Goal: Task Accomplishment & Management: Use online tool/utility

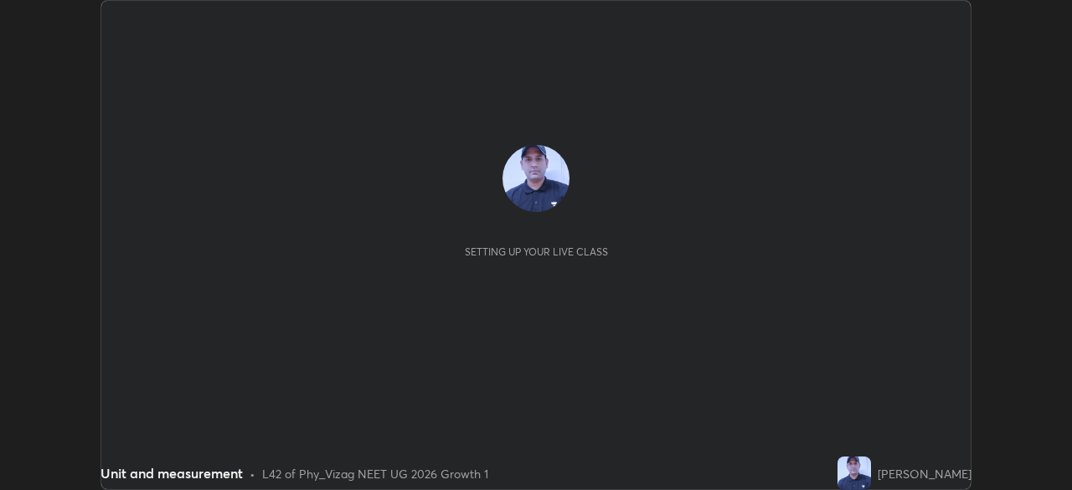
scroll to position [490, 1071]
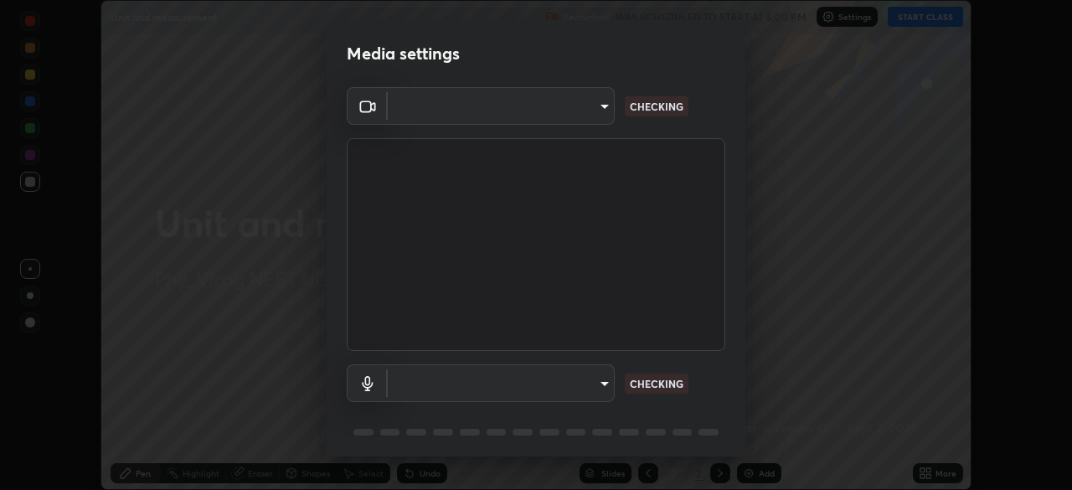
type input "d4617a7d2f559bd3252380f05f3b8909cd8fc89c71cae93ea608fdac764d706e"
click at [581, 385] on body "Erase all Unit and measurement Recording WAS SCHEDULED TO START AT 5:00 PM Sett…" at bounding box center [536, 245] width 1072 height 490
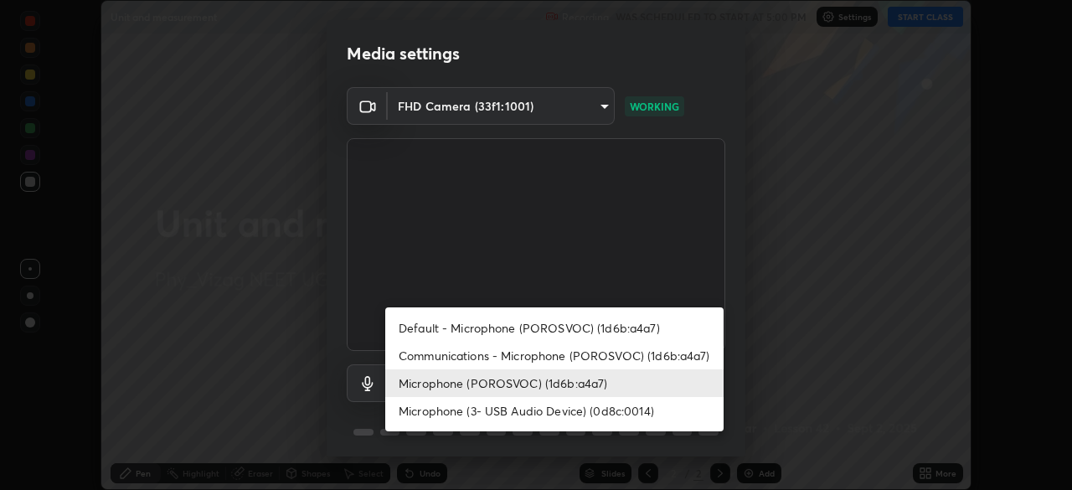
click at [490, 328] on li "Default - Microphone (POROSVOC) (1d6b:a4a7)" at bounding box center [554, 328] width 338 height 28
type input "default"
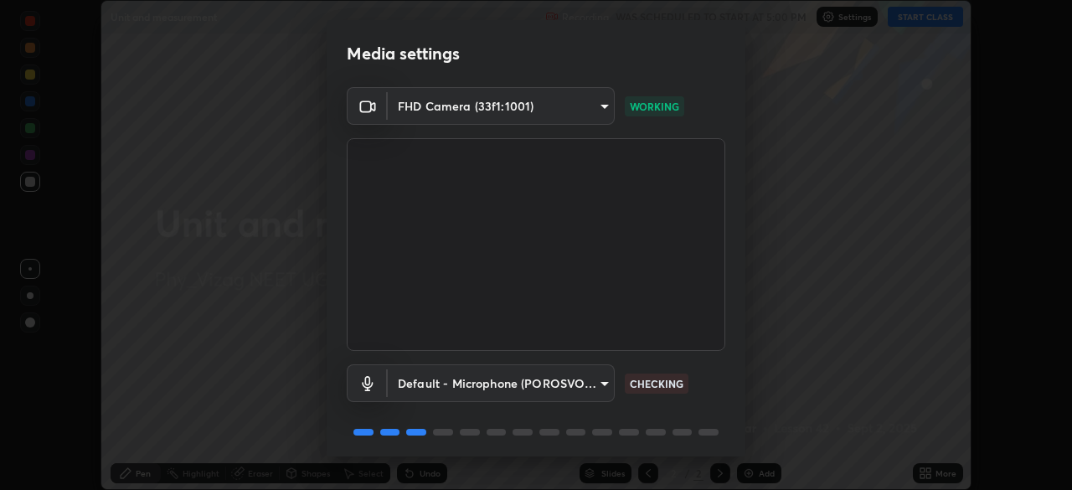
scroll to position [59, 0]
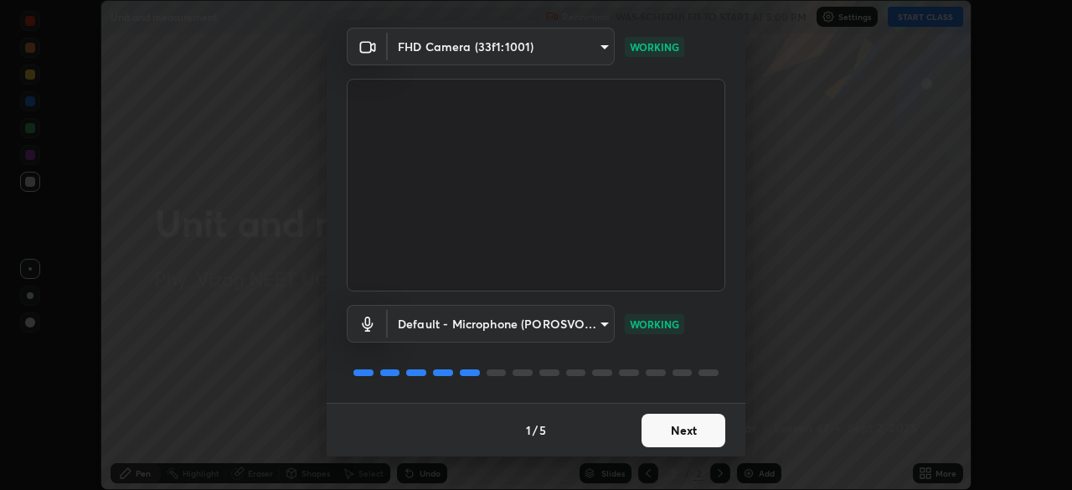
click at [680, 433] on button "Next" at bounding box center [684, 430] width 84 height 33
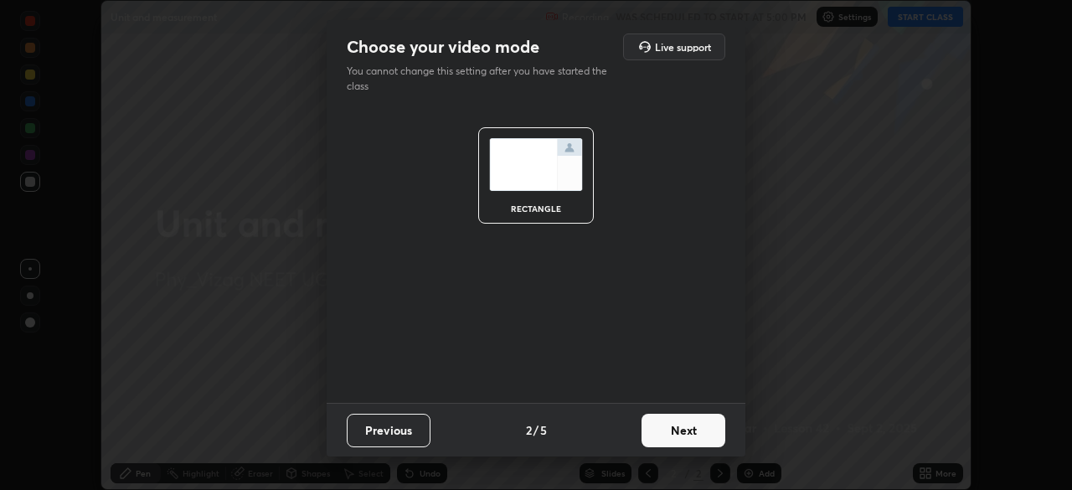
click at [682, 435] on button "Next" at bounding box center [684, 430] width 84 height 33
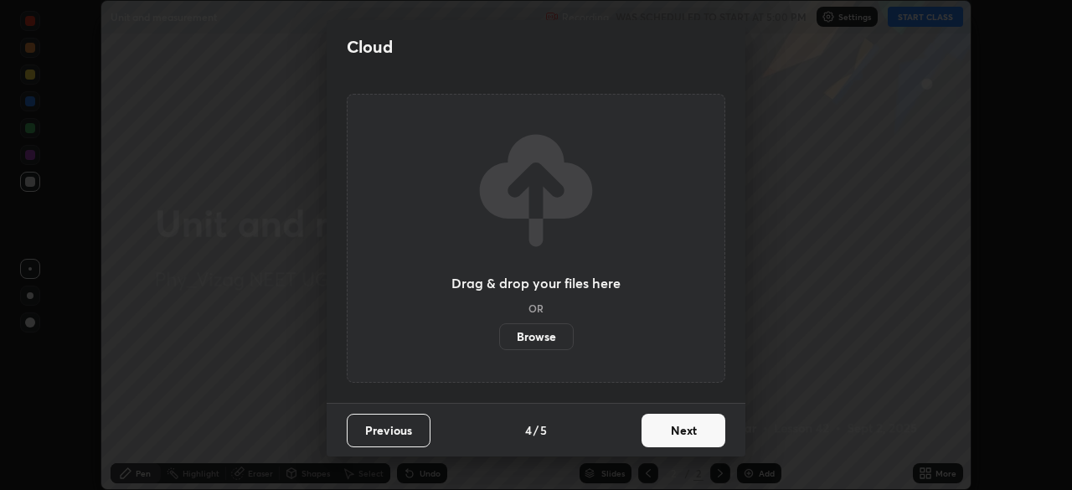
click at [687, 435] on button "Next" at bounding box center [684, 430] width 84 height 33
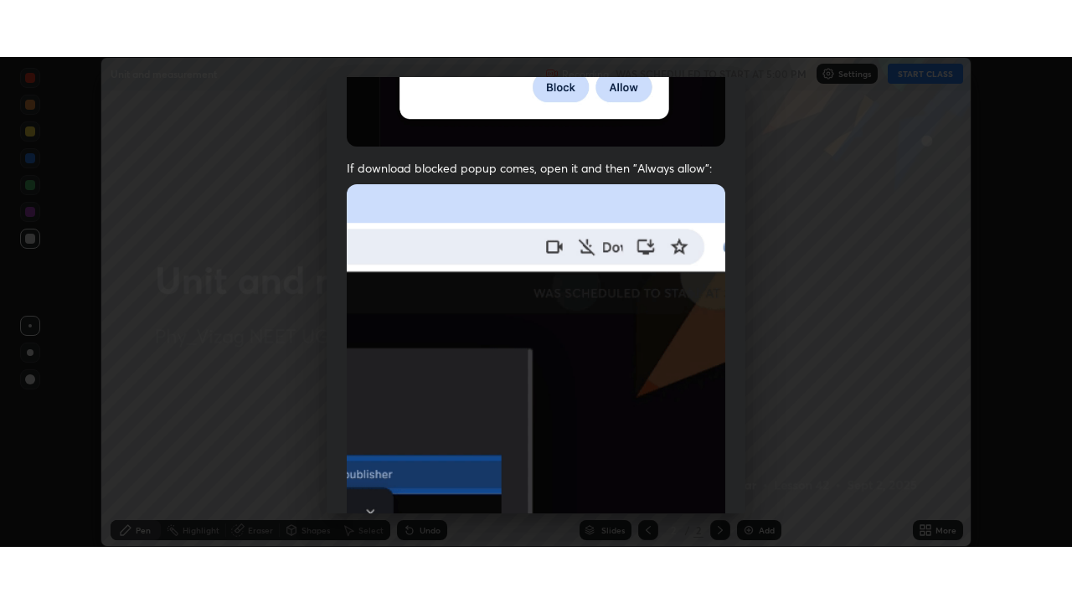
scroll to position [401, 0]
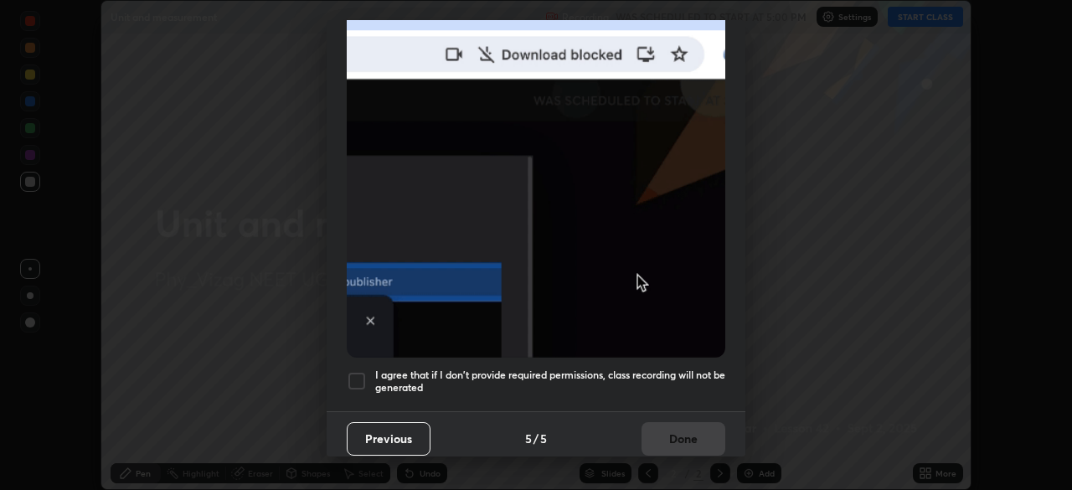
click at [352, 372] on div at bounding box center [357, 381] width 20 height 20
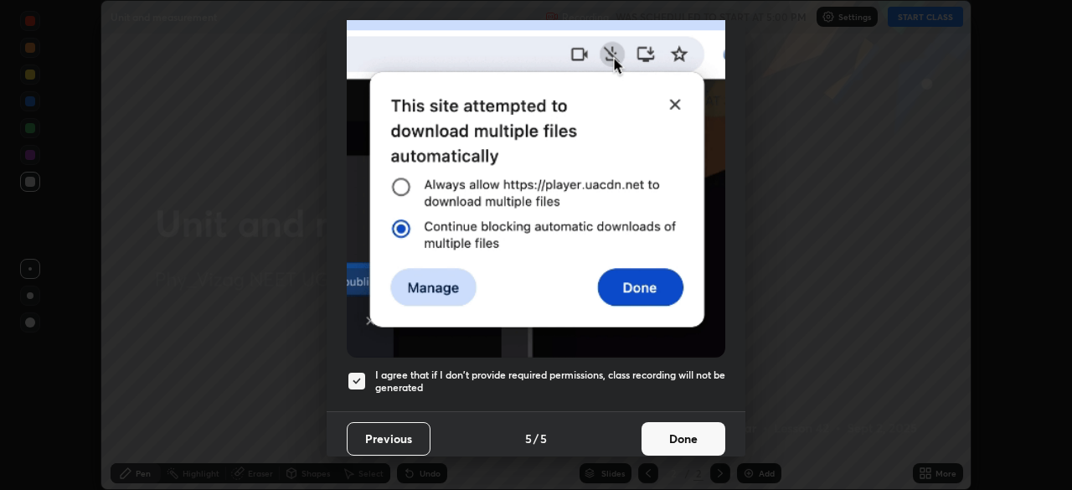
click at [689, 425] on button "Done" at bounding box center [684, 438] width 84 height 33
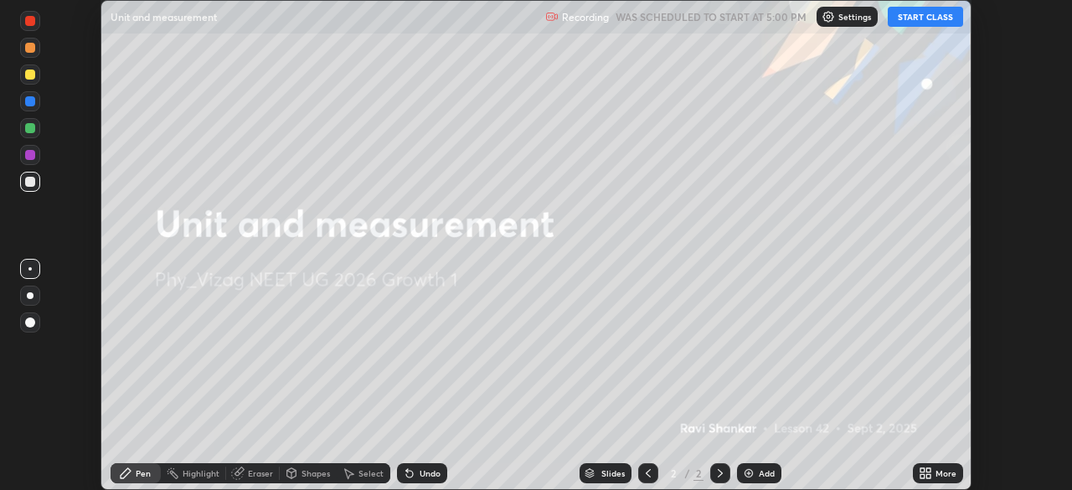
click at [925, 17] on button "START CLASS" at bounding box center [925, 17] width 75 height 20
click at [936, 20] on button "START CLASS" at bounding box center [925, 17] width 75 height 20
click at [936, 477] on div "More" at bounding box center [945, 473] width 21 height 8
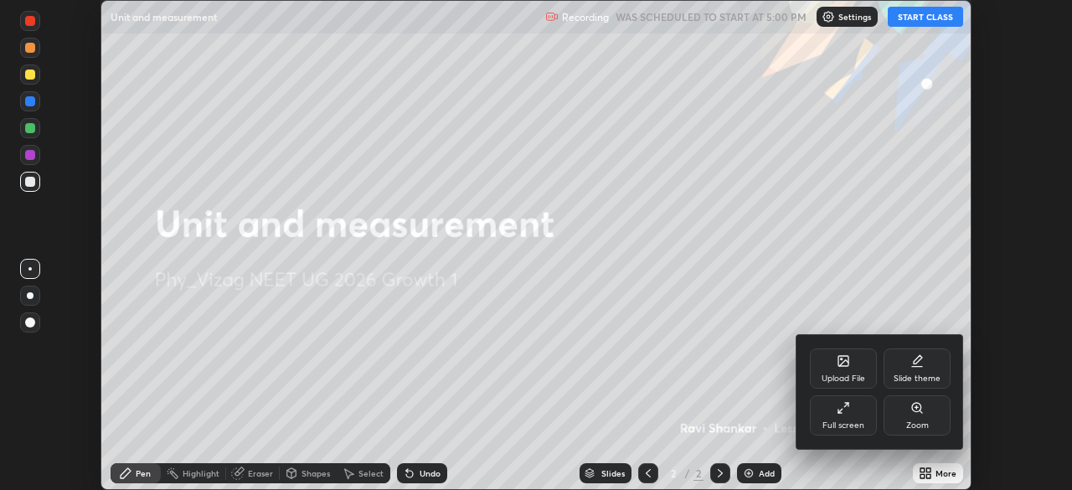
click at [852, 425] on div "Full screen" at bounding box center [843, 425] width 42 height 8
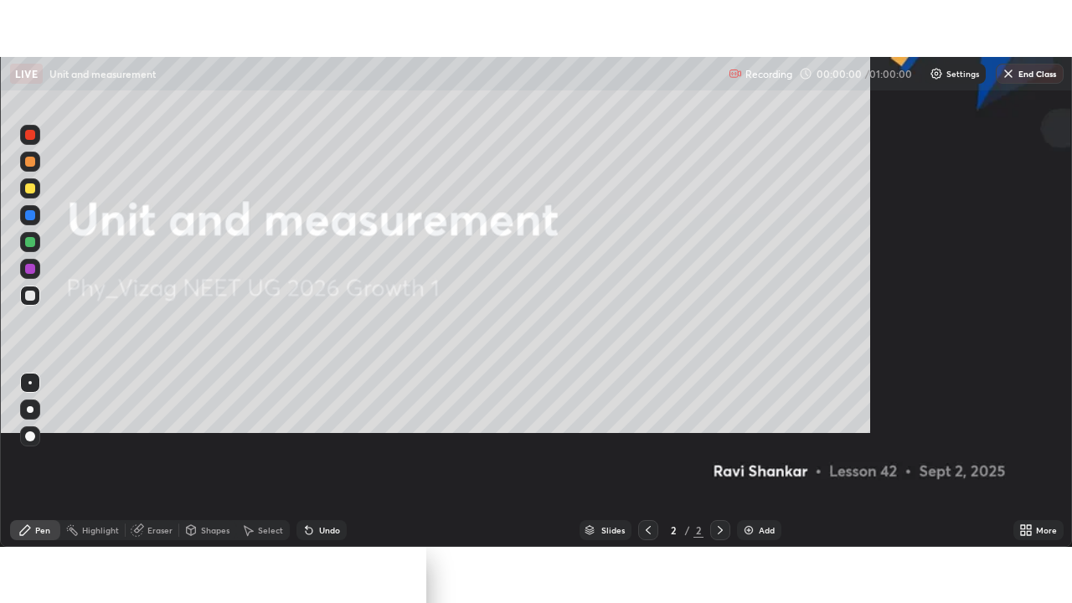
scroll to position [603, 1072]
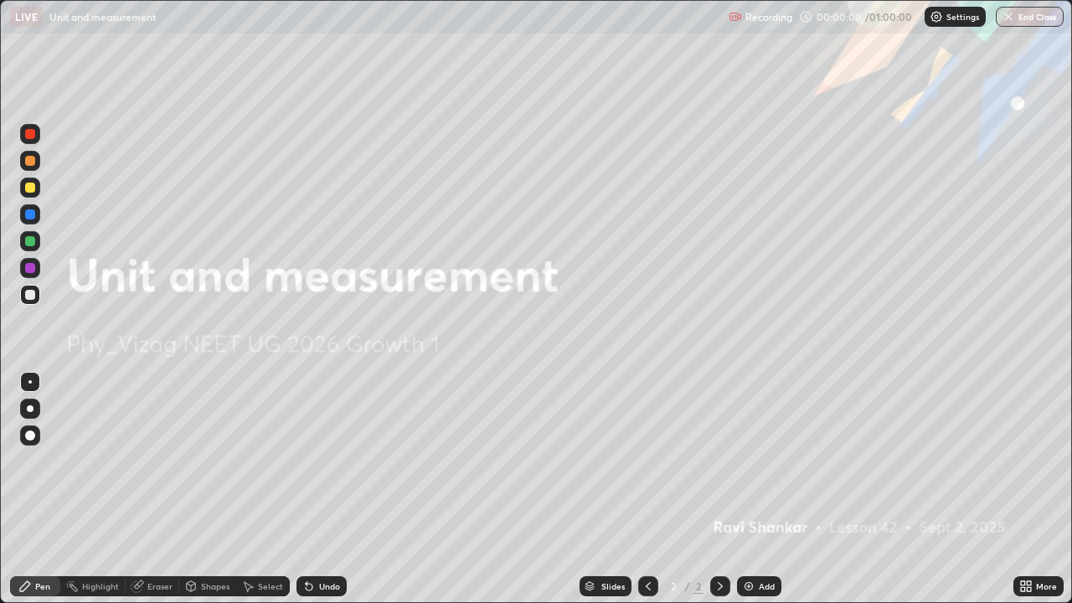
click at [760, 489] on div "Add" at bounding box center [759, 586] width 44 height 20
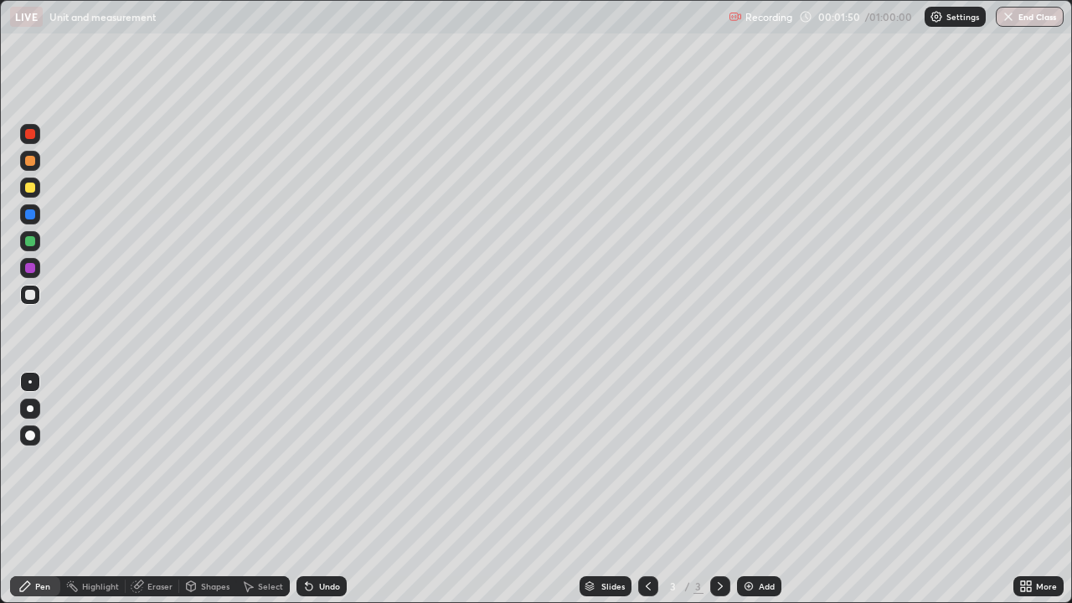
click at [222, 489] on div "Shapes" at bounding box center [215, 586] width 28 height 8
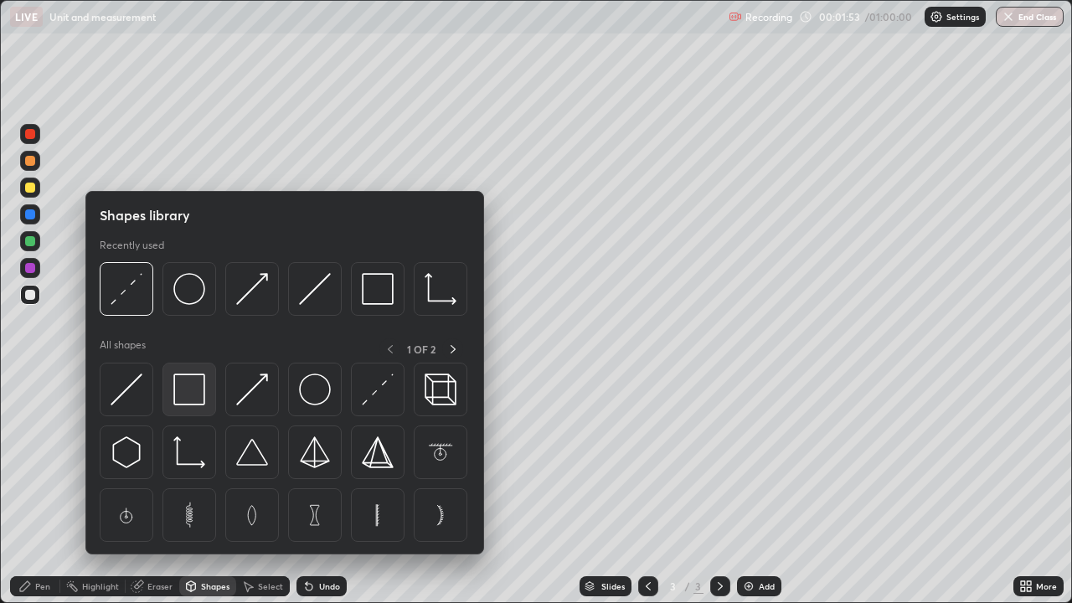
click at [194, 393] on img at bounding box center [189, 390] width 32 height 32
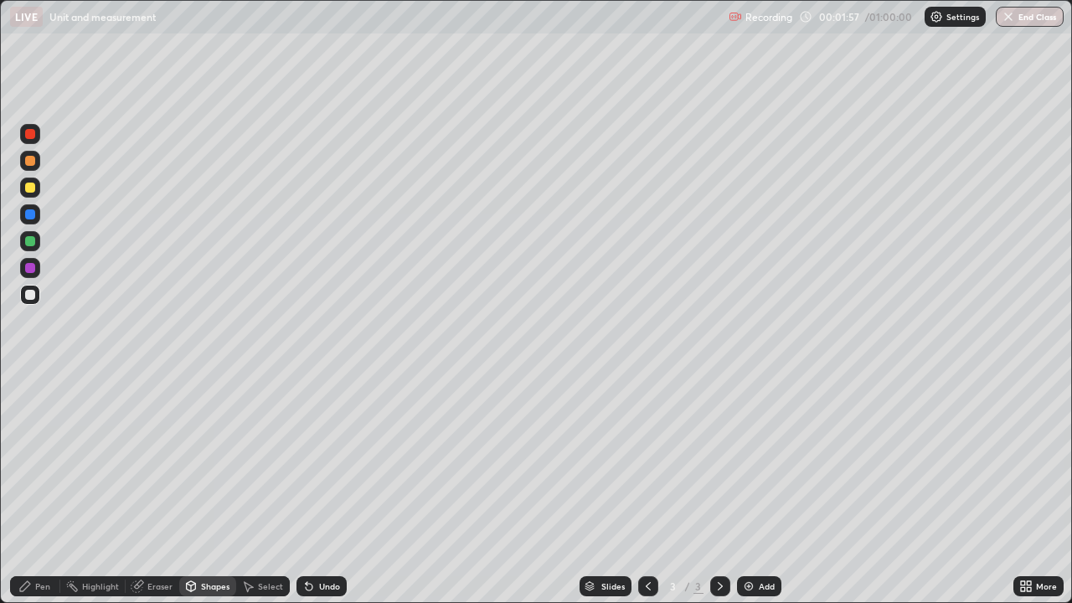
click at [153, 489] on div "Eraser" at bounding box center [159, 586] width 25 height 8
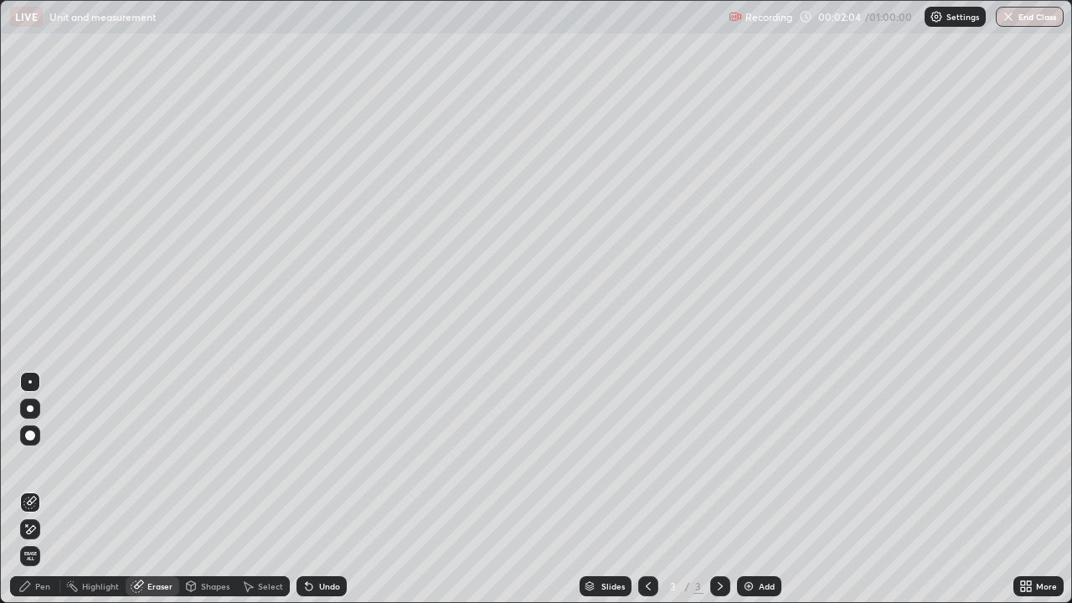
click at [32, 489] on div "Pen" at bounding box center [35, 586] width 50 height 20
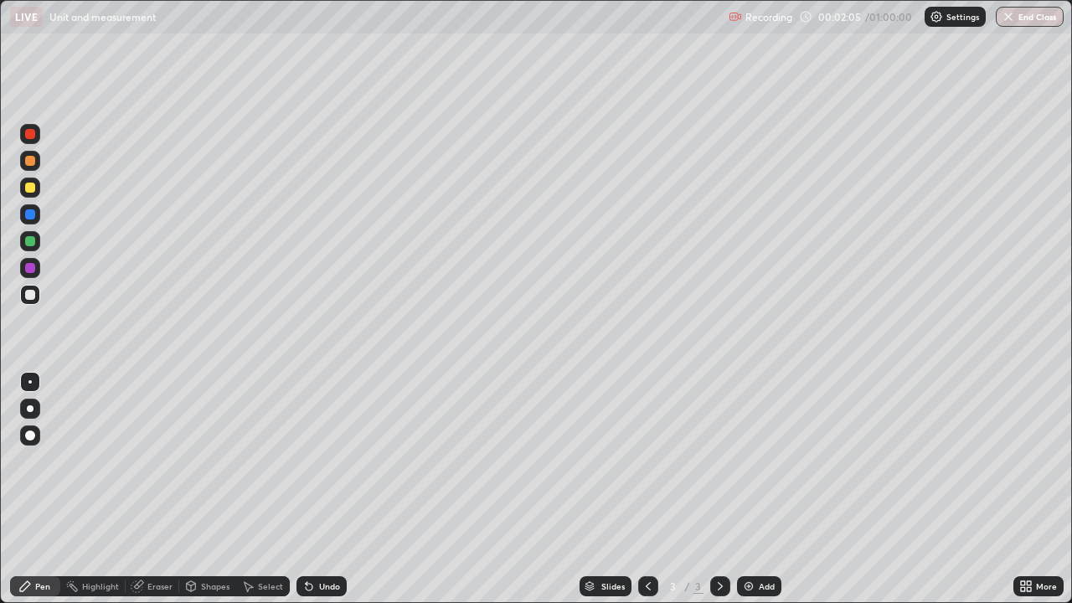
click at [29, 188] on div at bounding box center [30, 188] width 10 height 10
click at [152, 489] on div "Eraser" at bounding box center [153, 586] width 54 height 20
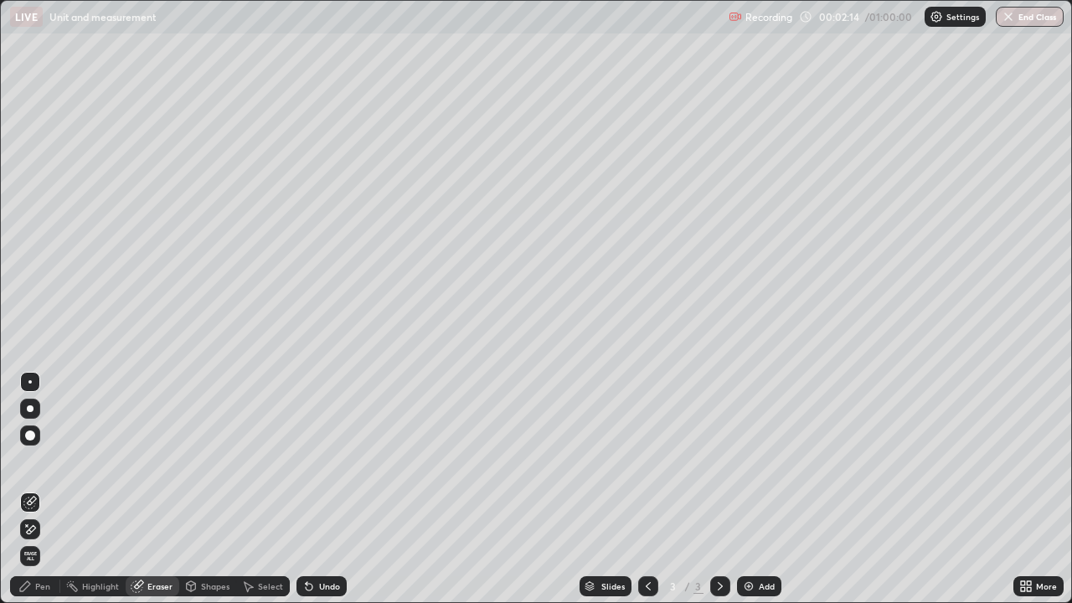
click at [204, 489] on div "Shapes" at bounding box center [215, 586] width 28 height 8
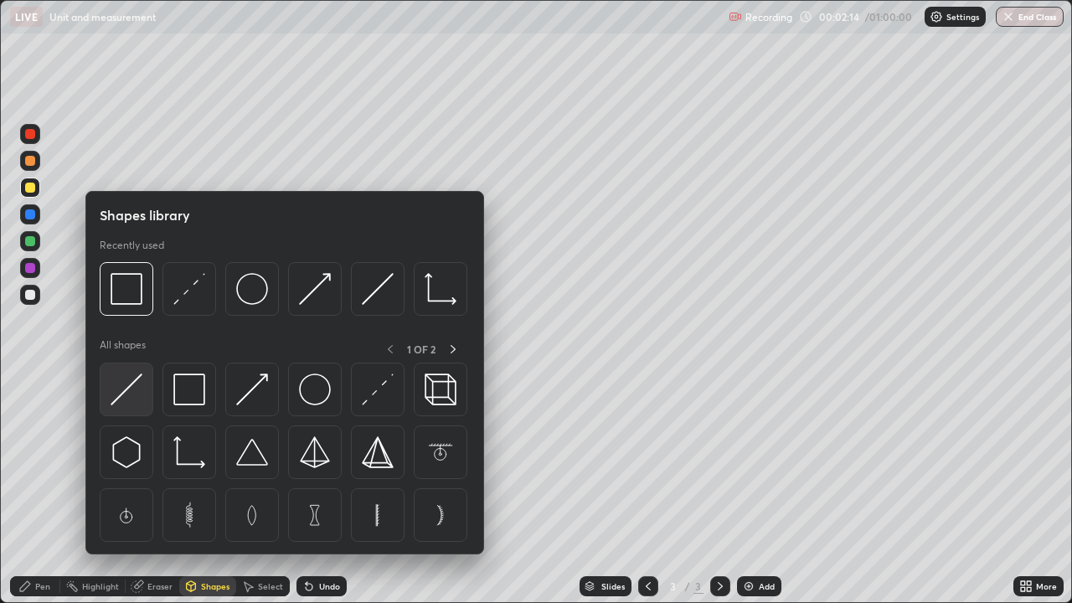
click at [142, 393] on img at bounding box center [127, 390] width 32 height 32
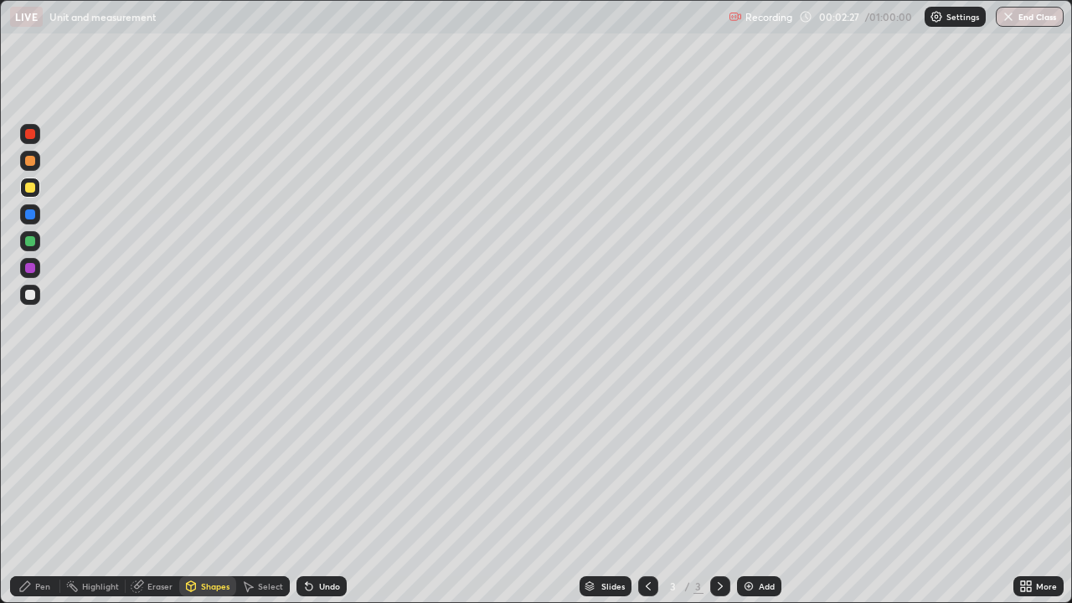
click at [34, 239] on div at bounding box center [30, 241] width 10 height 10
click at [30, 489] on icon at bounding box center [24, 586] width 13 height 13
click at [323, 489] on div "Undo" at bounding box center [329, 586] width 21 height 8
click at [209, 489] on div "Shapes" at bounding box center [215, 586] width 28 height 8
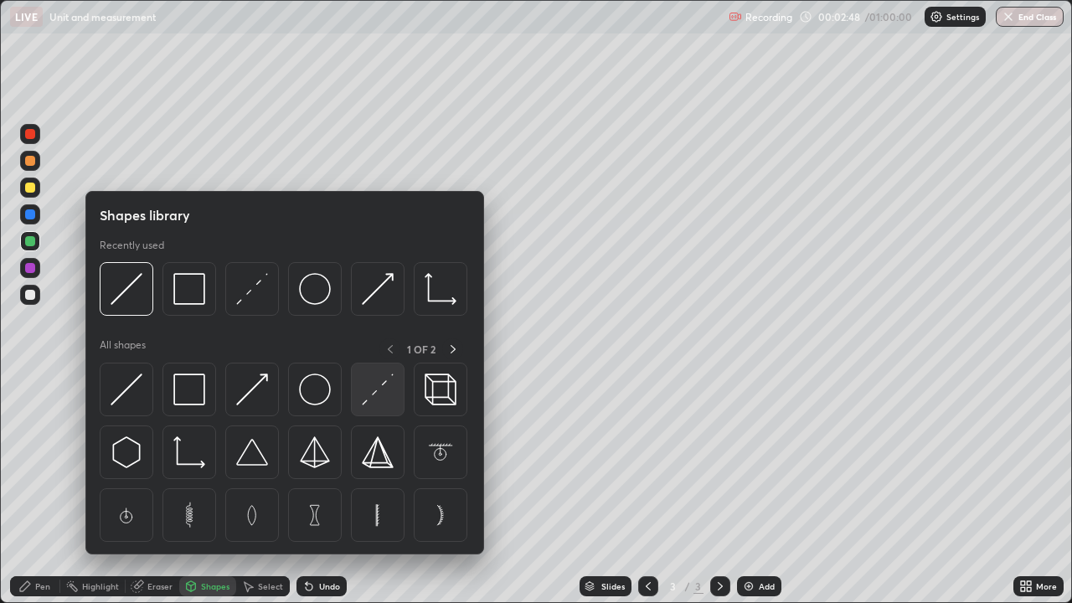
click at [380, 396] on img at bounding box center [378, 390] width 32 height 32
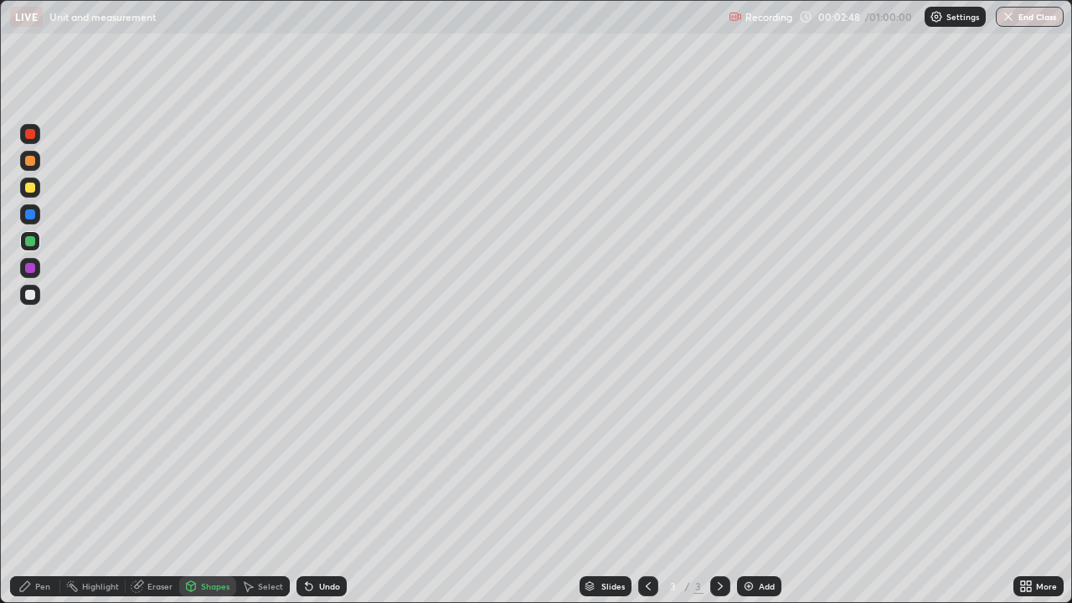
click at [32, 187] on div at bounding box center [30, 188] width 10 height 10
click at [33, 489] on div "Pen" at bounding box center [35, 586] width 50 height 20
click at [196, 489] on icon at bounding box center [190, 586] width 13 height 13
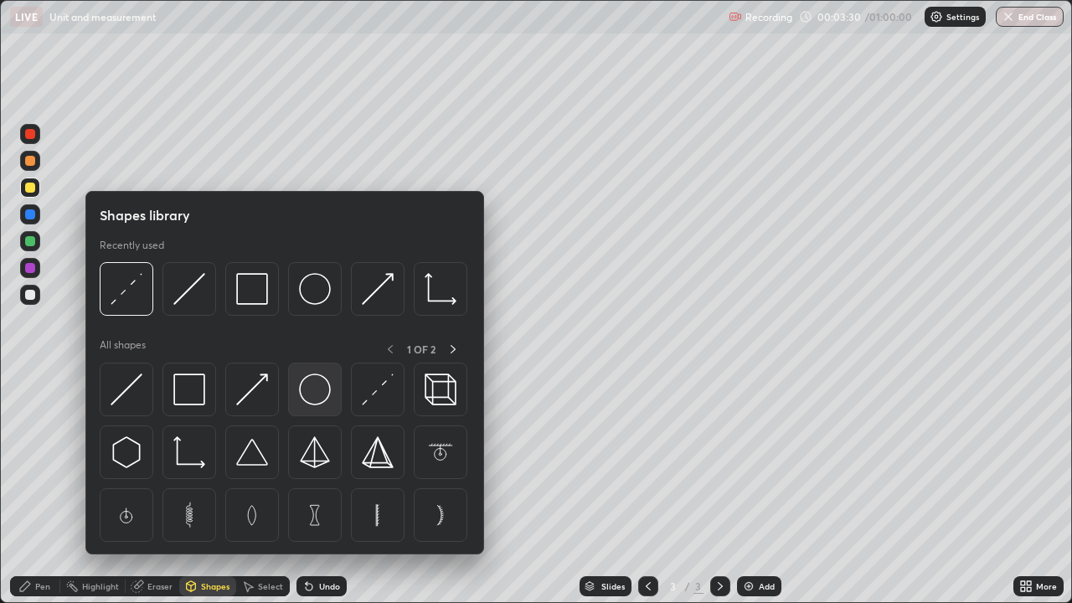
click at [317, 399] on img at bounding box center [315, 390] width 32 height 32
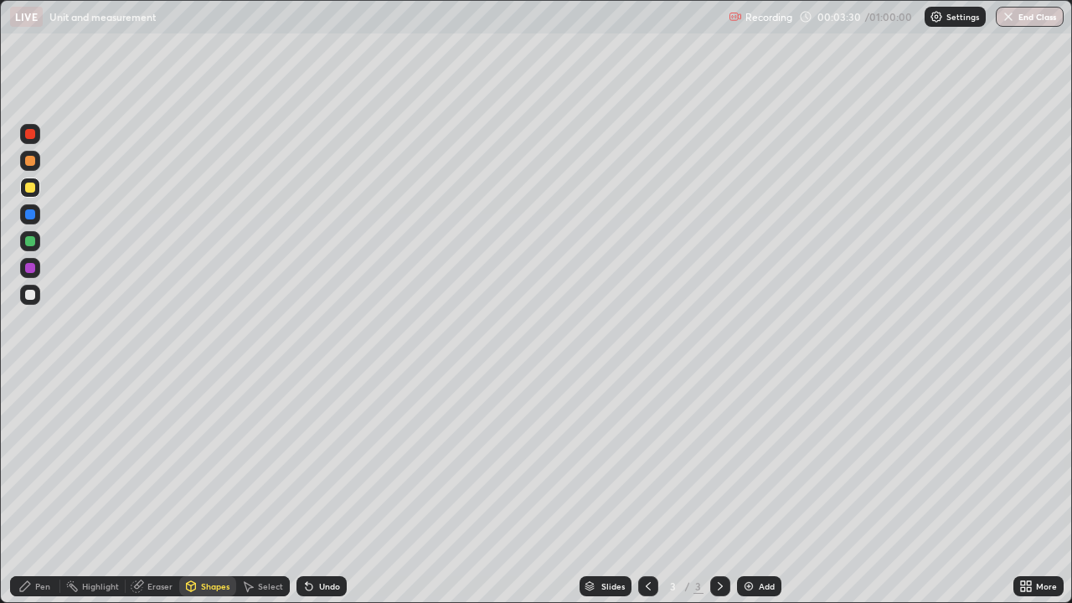
click at [34, 212] on div at bounding box center [30, 214] width 10 height 10
click at [204, 489] on div "Shapes" at bounding box center [215, 586] width 28 height 8
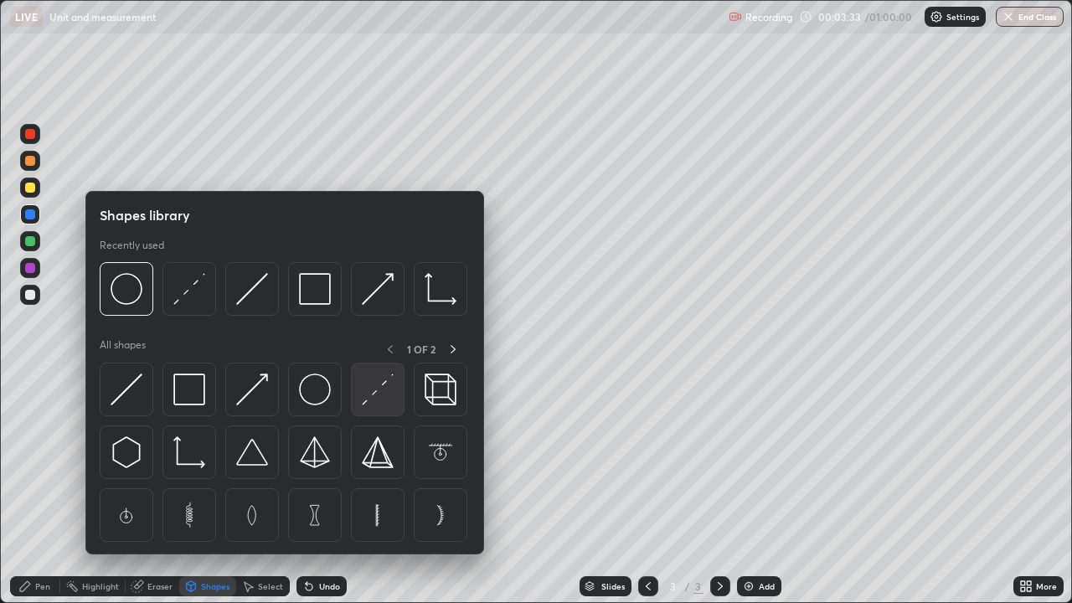
click at [379, 396] on img at bounding box center [378, 390] width 32 height 32
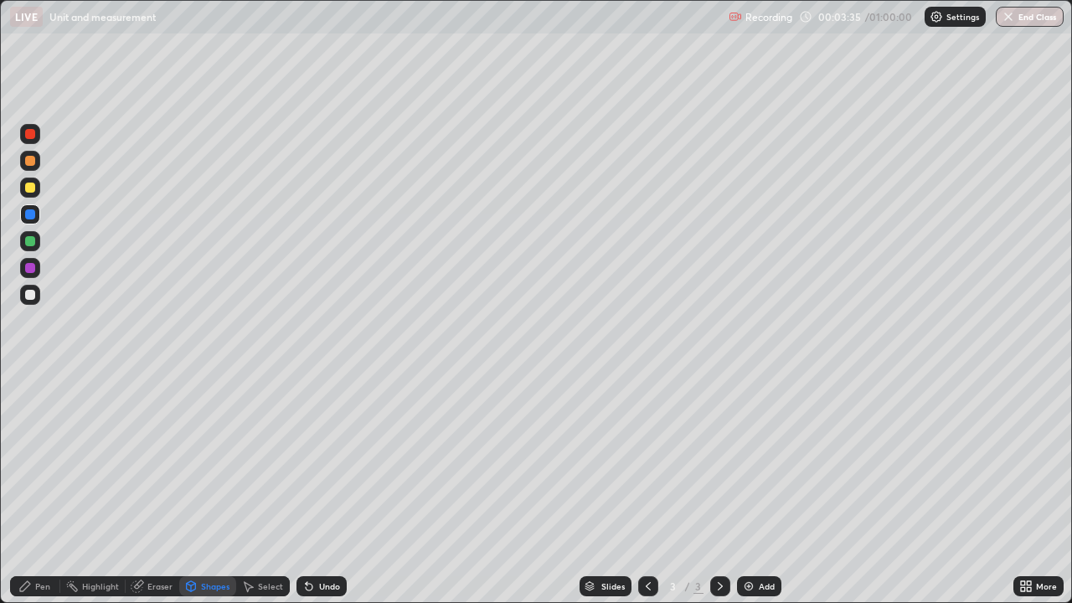
click at [33, 489] on div "Pen" at bounding box center [35, 586] width 50 height 20
click at [31, 294] on div at bounding box center [30, 295] width 10 height 10
click at [31, 161] on div at bounding box center [30, 161] width 10 height 10
click at [28, 299] on div at bounding box center [30, 295] width 10 height 10
click at [32, 162] on div at bounding box center [30, 161] width 10 height 10
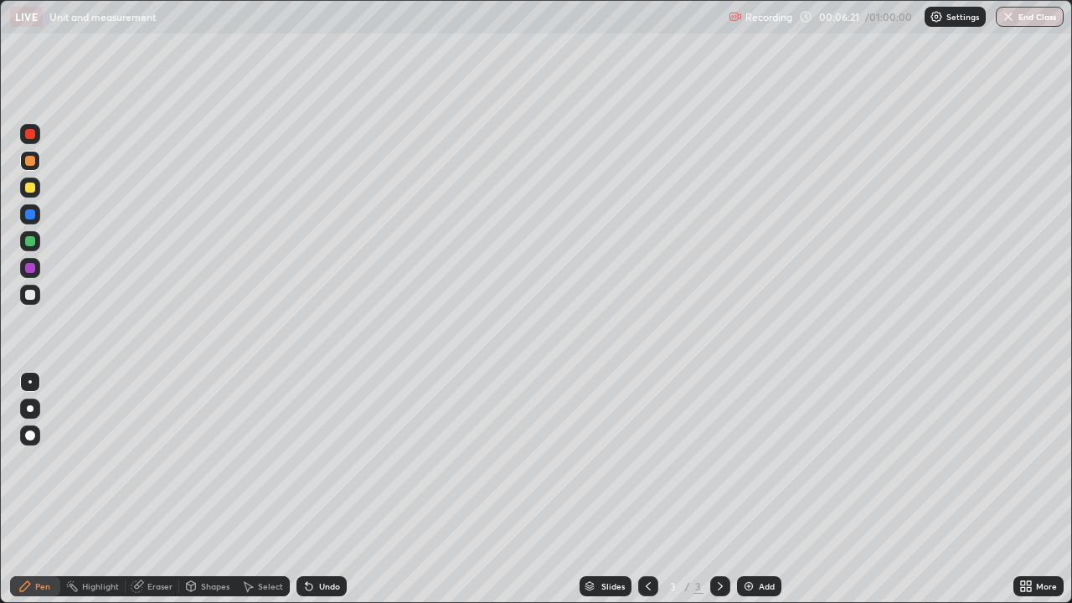
click at [34, 137] on div at bounding box center [30, 134] width 20 height 20
click at [208, 489] on div "Shapes" at bounding box center [215, 586] width 28 height 8
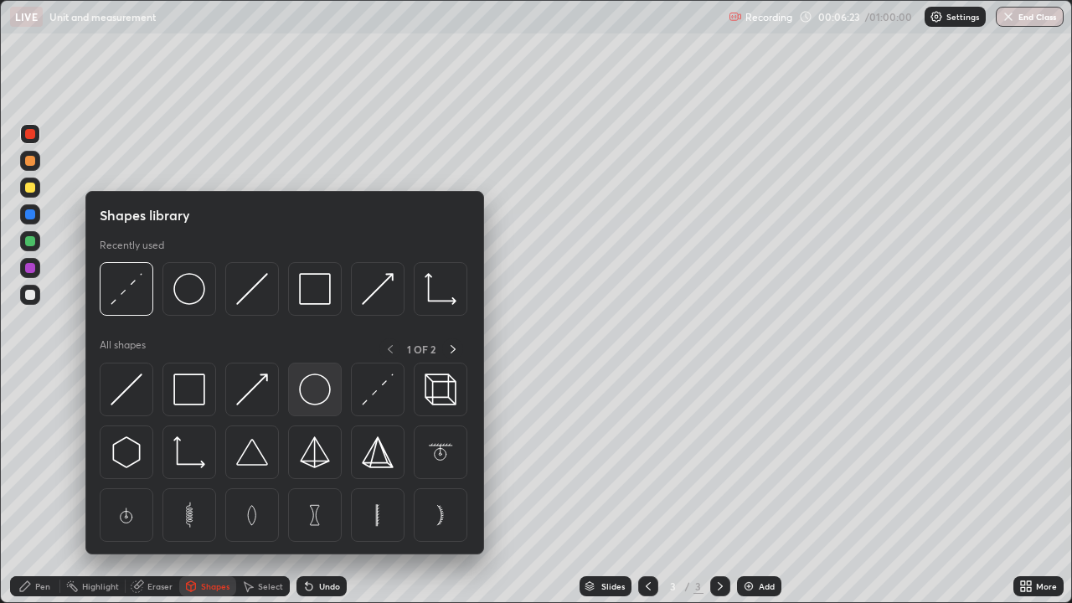
click at [314, 399] on img at bounding box center [315, 390] width 32 height 32
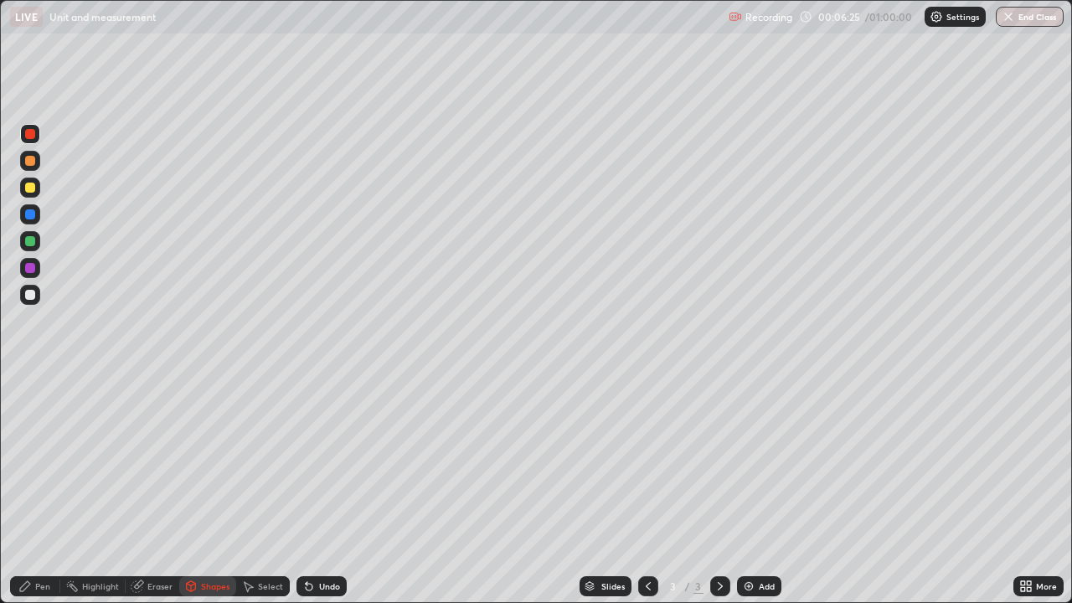
click at [204, 489] on div "Shapes" at bounding box center [215, 586] width 28 height 8
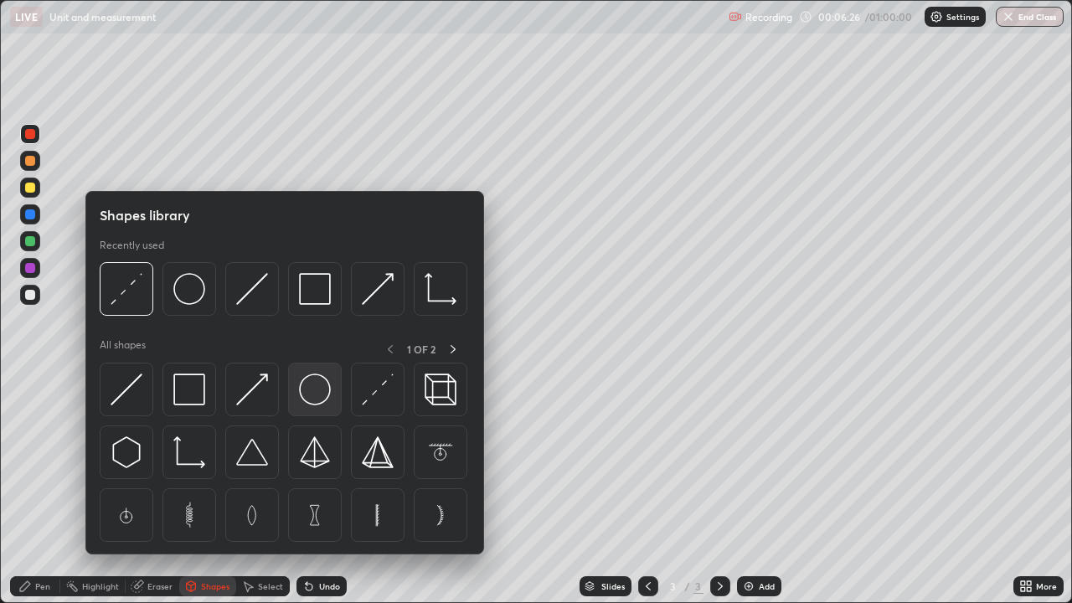
click at [312, 383] on img at bounding box center [315, 390] width 32 height 32
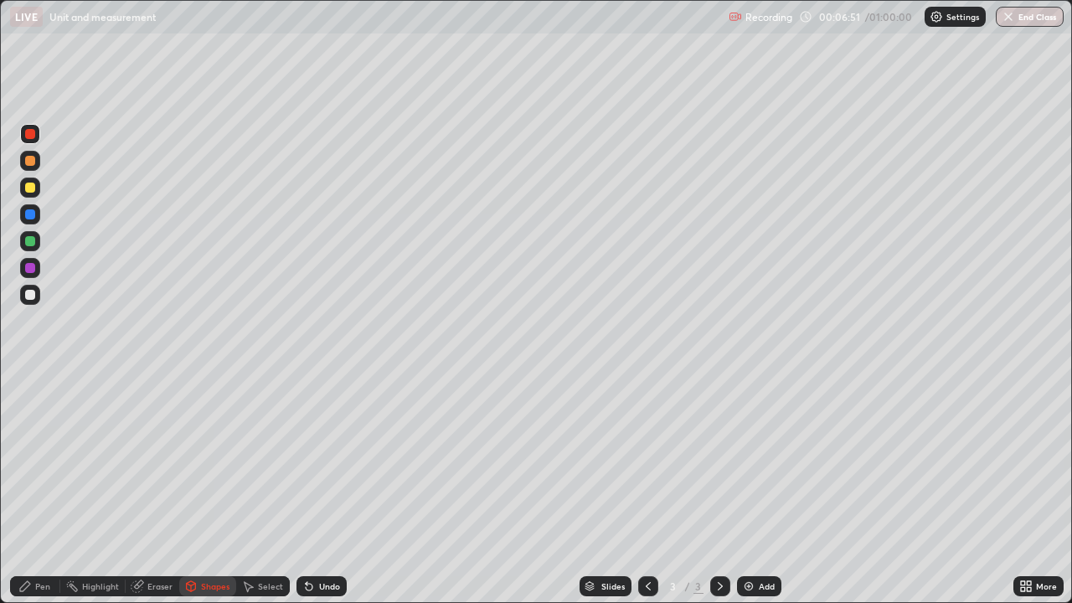
click at [209, 489] on div "Shapes" at bounding box center [215, 586] width 28 height 8
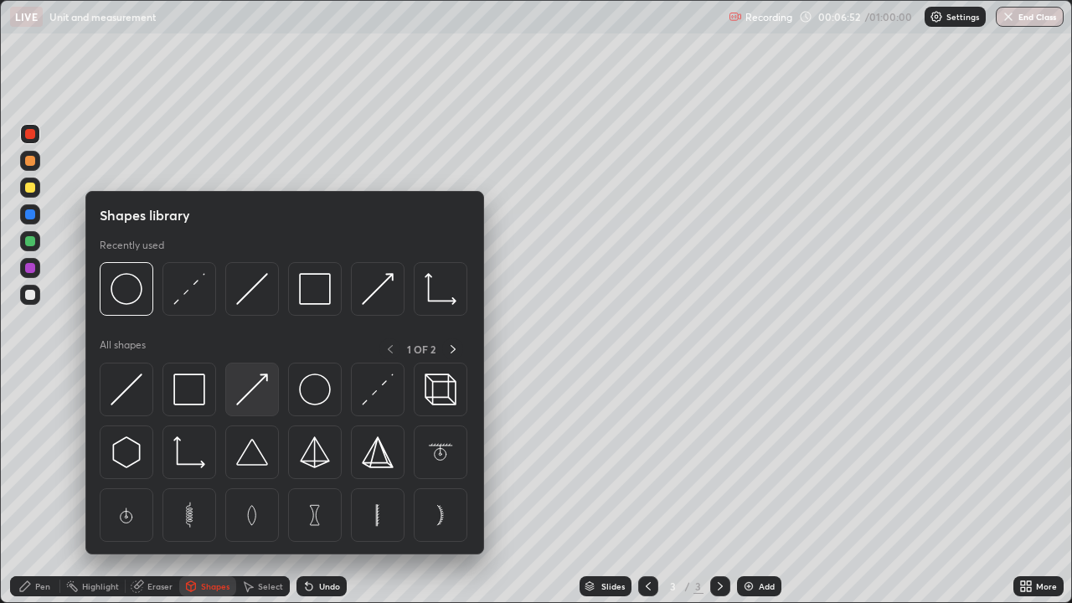
click at [260, 389] on img at bounding box center [252, 390] width 32 height 32
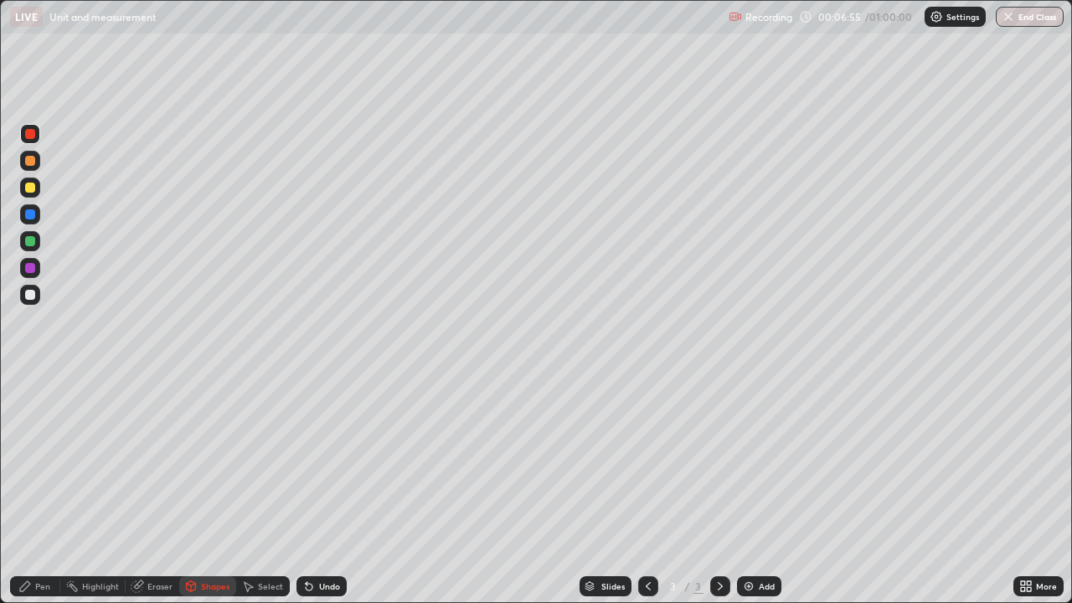
click at [45, 489] on div "Pen" at bounding box center [42, 586] width 15 height 8
click at [33, 214] on div at bounding box center [30, 214] width 10 height 10
click at [321, 489] on div "Undo" at bounding box center [321, 586] width 50 height 20
click at [319, 489] on div "Undo" at bounding box center [329, 586] width 21 height 8
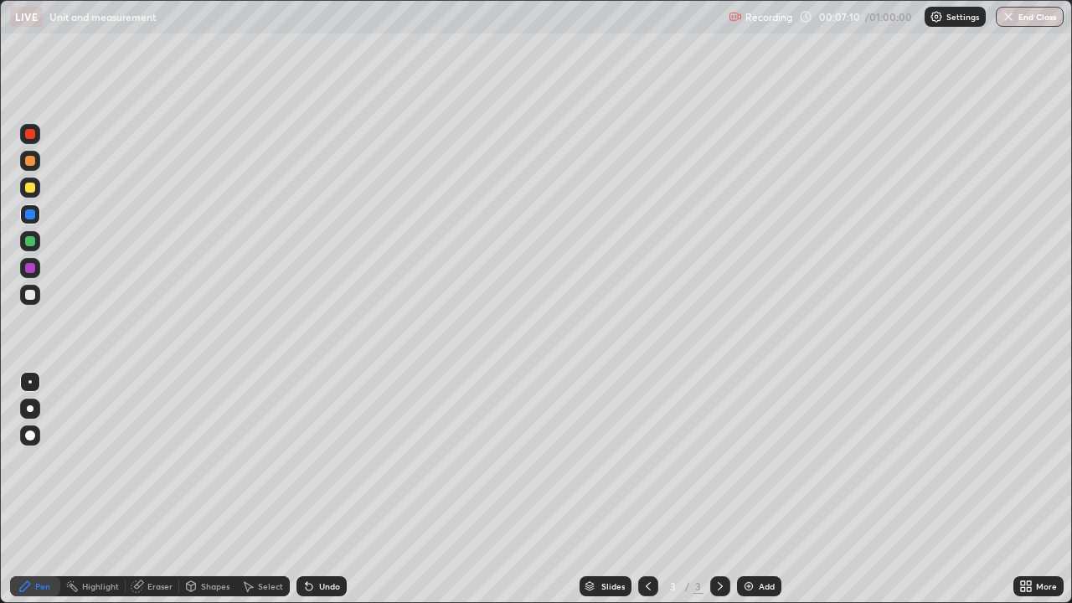
click at [320, 489] on div "Undo" at bounding box center [329, 586] width 21 height 8
click at [37, 136] on div at bounding box center [30, 134] width 20 height 20
click at [33, 187] on div at bounding box center [30, 188] width 10 height 10
click at [31, 295] on div at bounding box center [30, 295] width 10 height 10
click at [29, 190] on div at bounding box center [30, 188] width 10 height 10
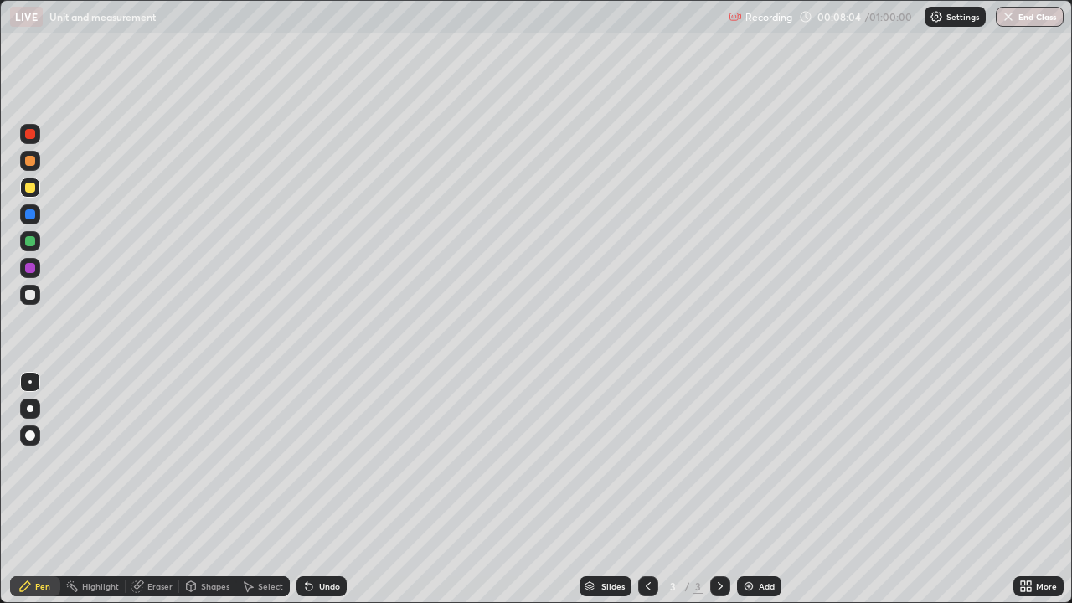
click at [30, 409] on div at bounding box center [30, 408] width 7 height 7
click at [201, 489] on div "Shapes" at bounding box center [215, 586] width 28 height 8
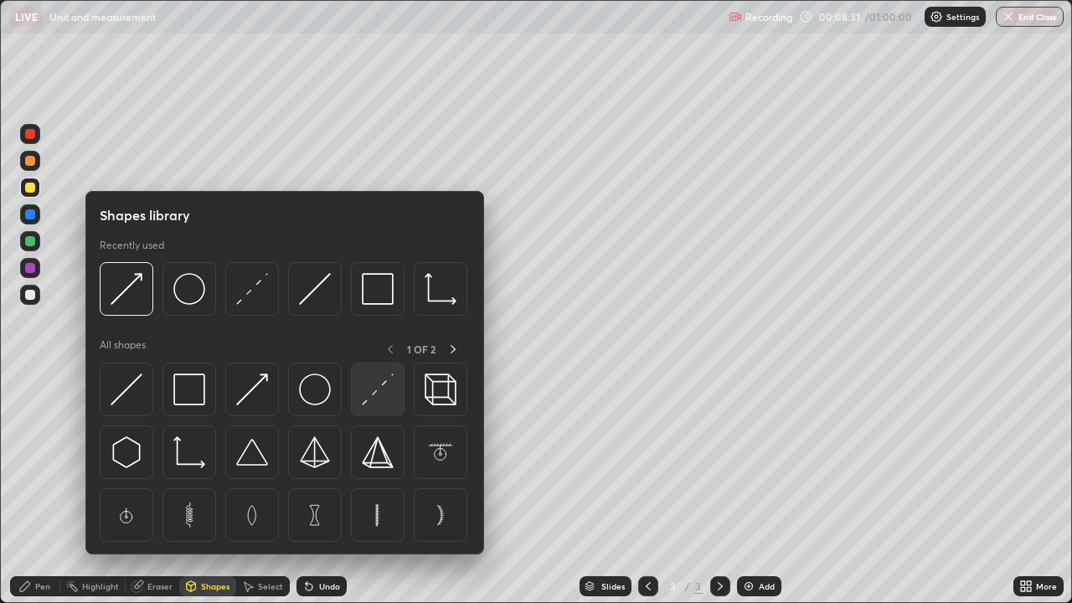
click at [379, 399] on img at bounding box center [378, 390] width 32 height 32
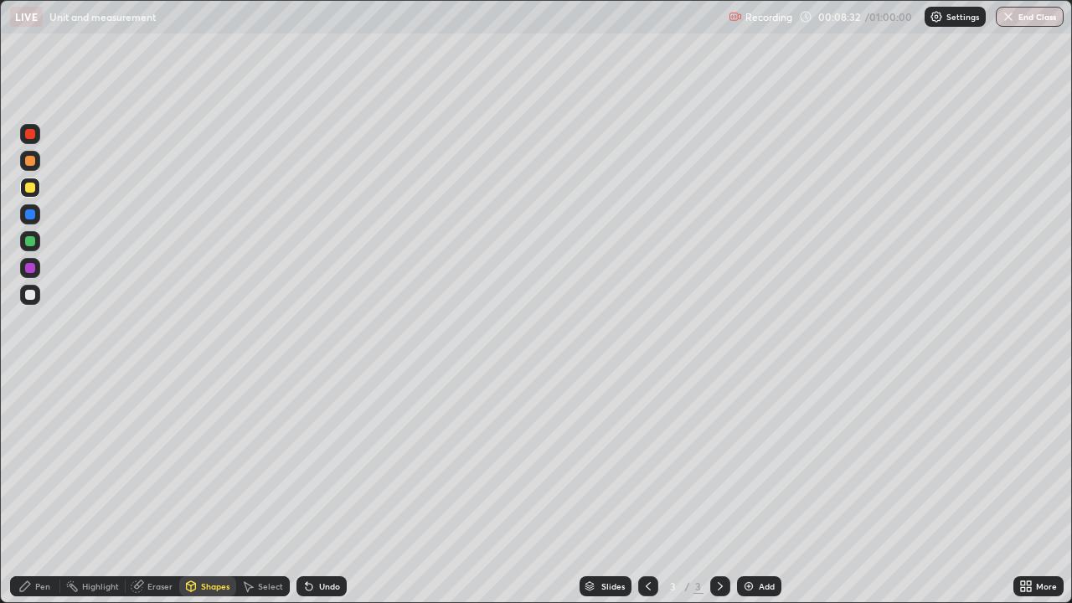
click at [30, 142] on div at bounding box center [30, 134] width 20 height 20
click at [39, 489] on div "Pen" at bounding box center [42, 586] width 15 height 8
click at [144, 489] on div "Eraser" at bounding box center [153, 586] width 54 height 20
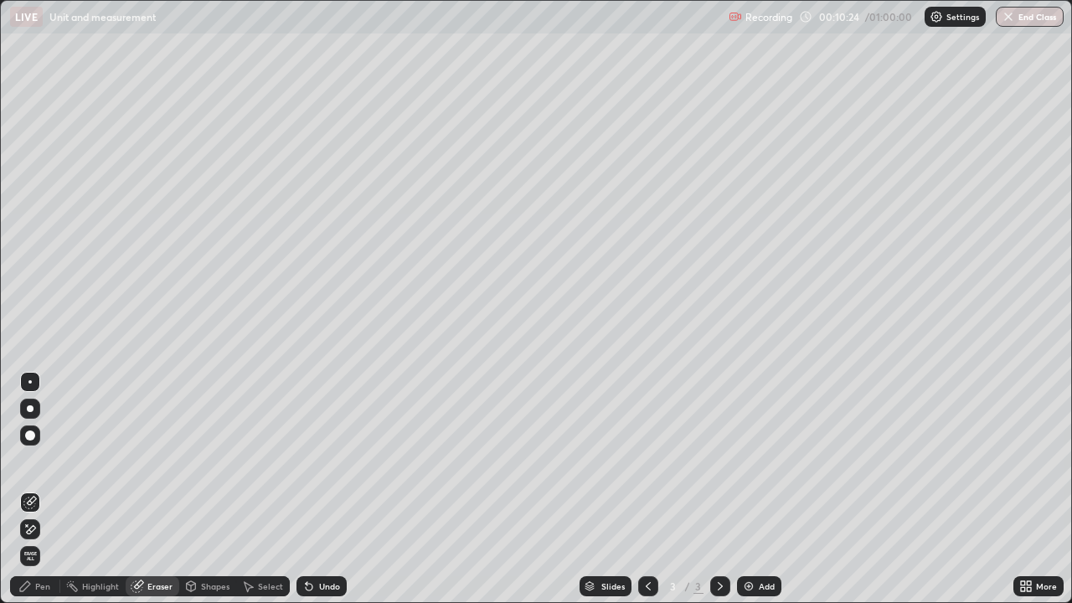
click at [324, 489] on div "Undo" at bounding box center [329, 586] width 21 height 8
click at [34, 489] on div "Pen" at bounding box center [35, 586] width 50 height 20
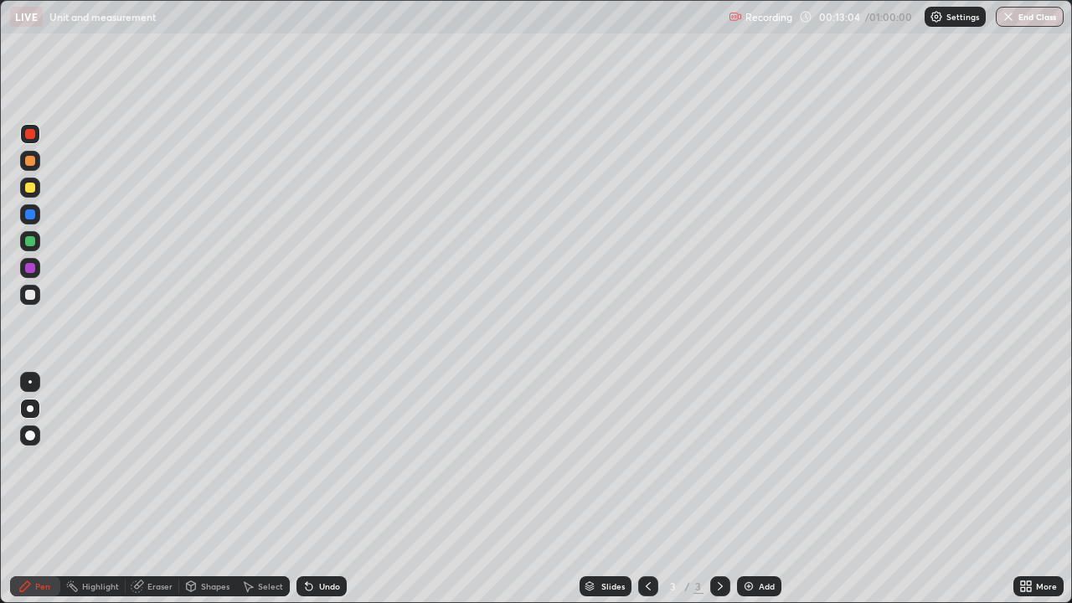
click at [31, 295] on div at bounding box center [30, 295] width 10 height 10
click at [760, 489] on div "Add" at bounding box center [759, 586] width 44 height 20
click at [198, 489] on div "Shapes" at bounding box center [207, 586] width 57 height 20
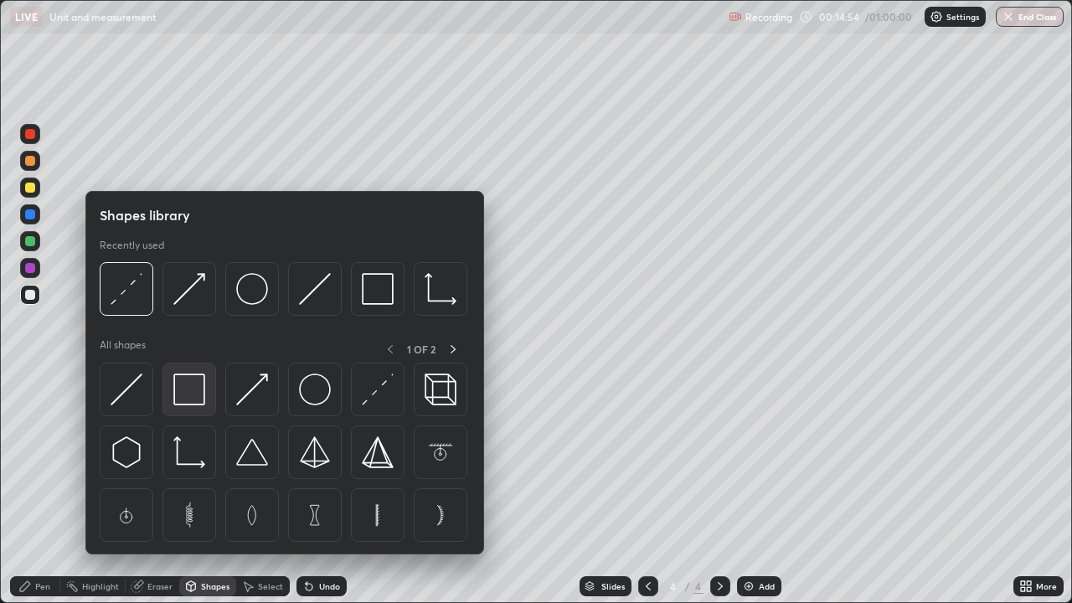
click at [188, 398] on img at bounding box center [189, 390] width 32 height 32
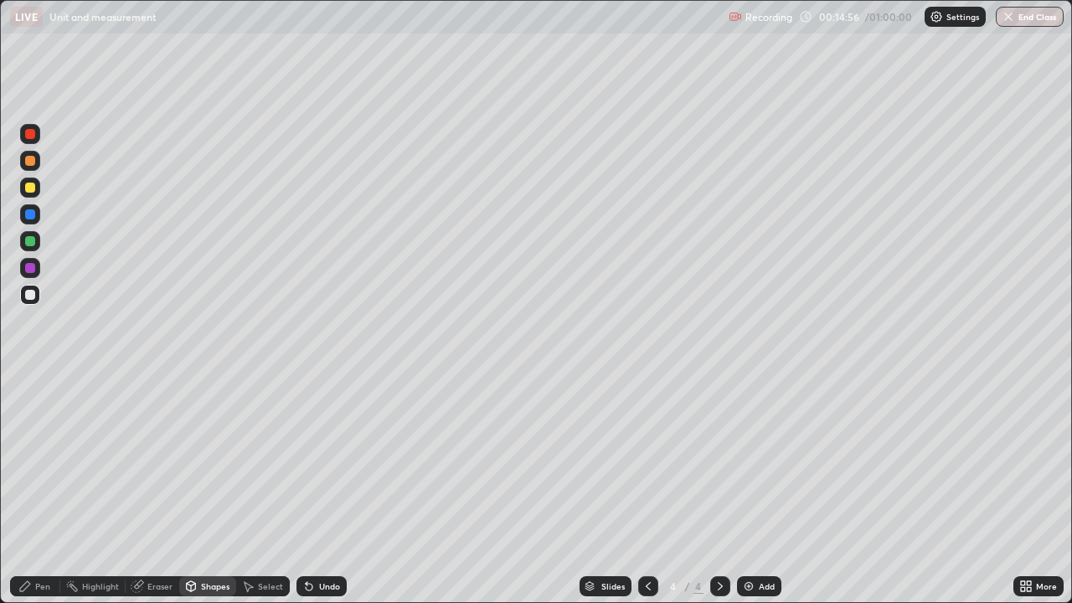
click at [197, 489] on div "Shapes" at bounding box center [207, 586] width 57 height 20
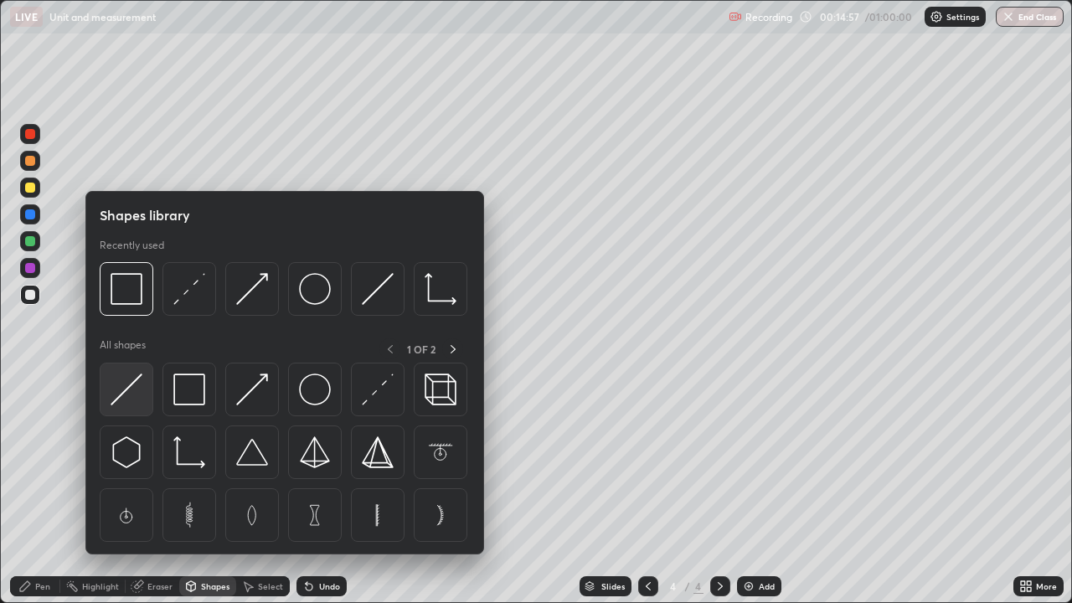
click at [128, 393] on img at bounding box center [127, 390] width 32 height 32
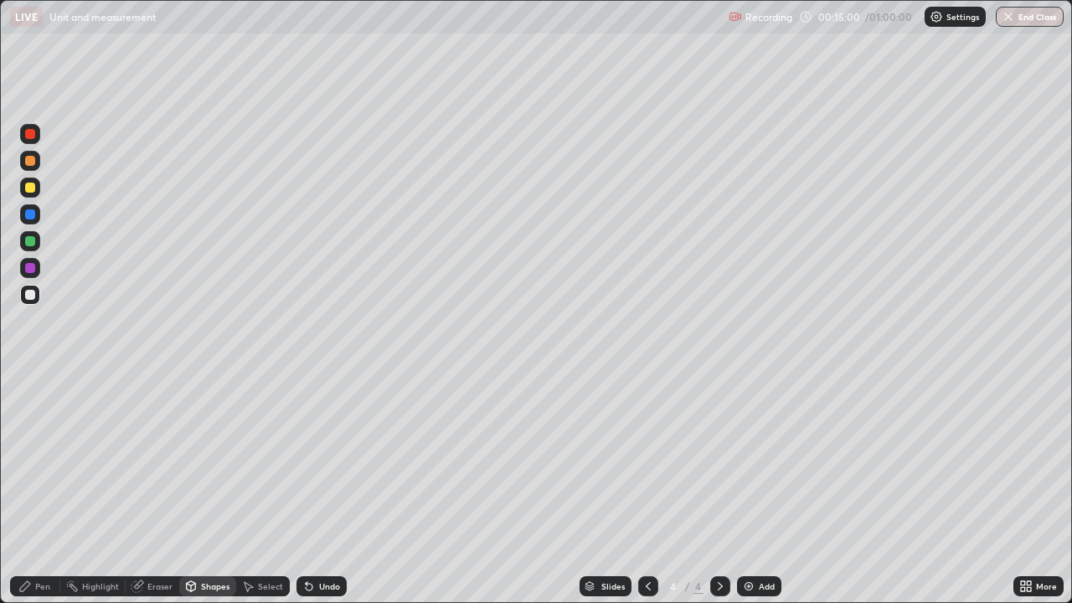
click at [204, 489] on div "Shapes" at bounding box center [215, 586] width 28 height 8
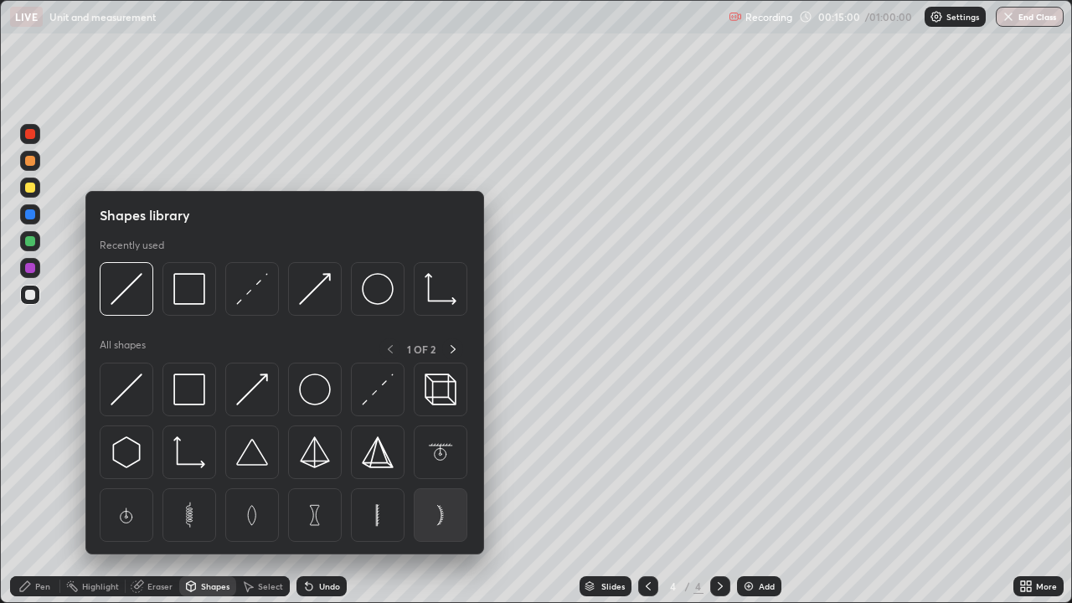
click at [445, 489] on img at bounding box center [441, 515] width 32 height 32
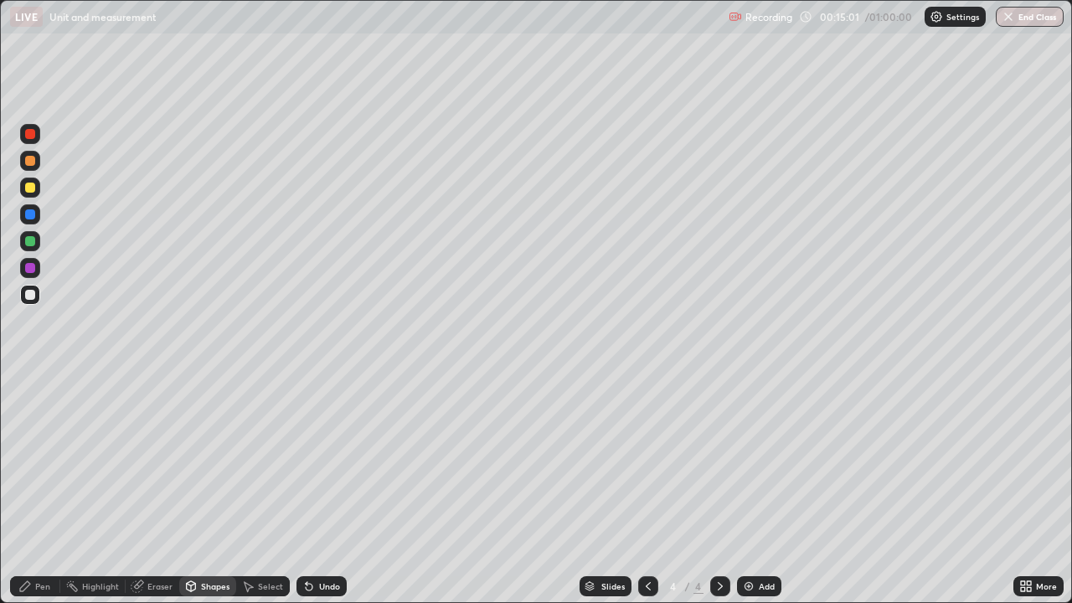
click at [218, 489] on div "Shapes" at bounding box center [215, 586] width 28 height 8
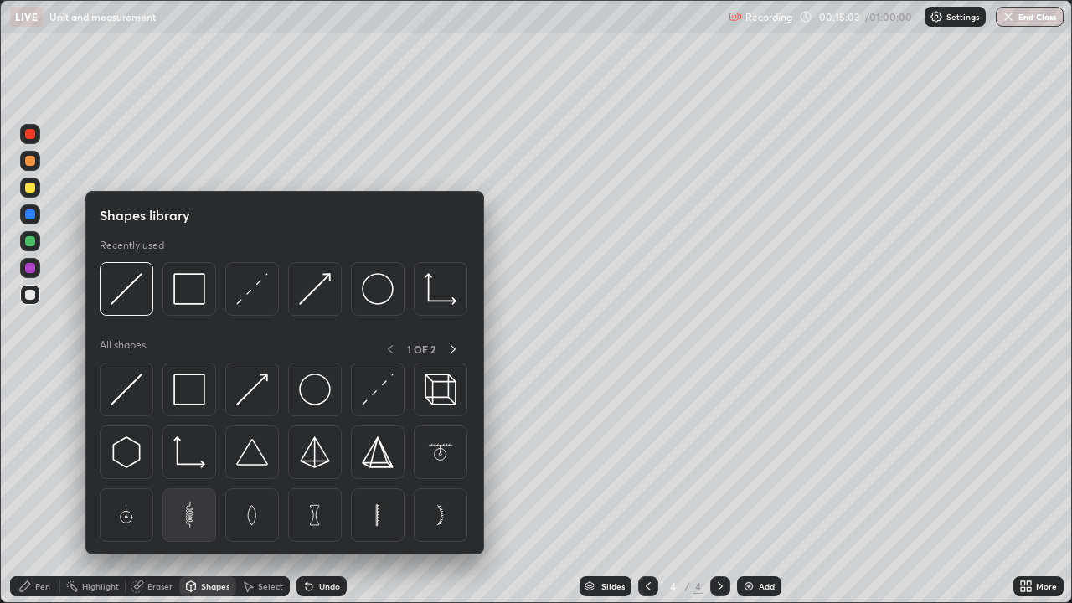
click at [196, 489] on img at bounding box center [189, 515] width 32 height 32
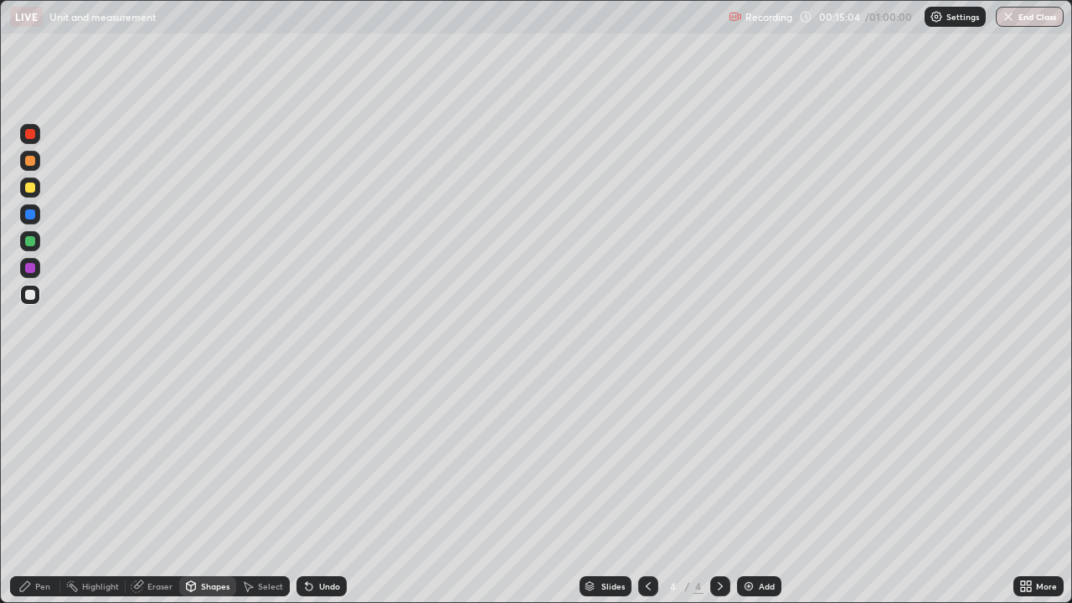
click at [29, 186] on div at bounding box center [30, 188] width 10 height 10
click at [209, 489] on div "Shapes" at bounding box center [215, 586] width 28 height 8
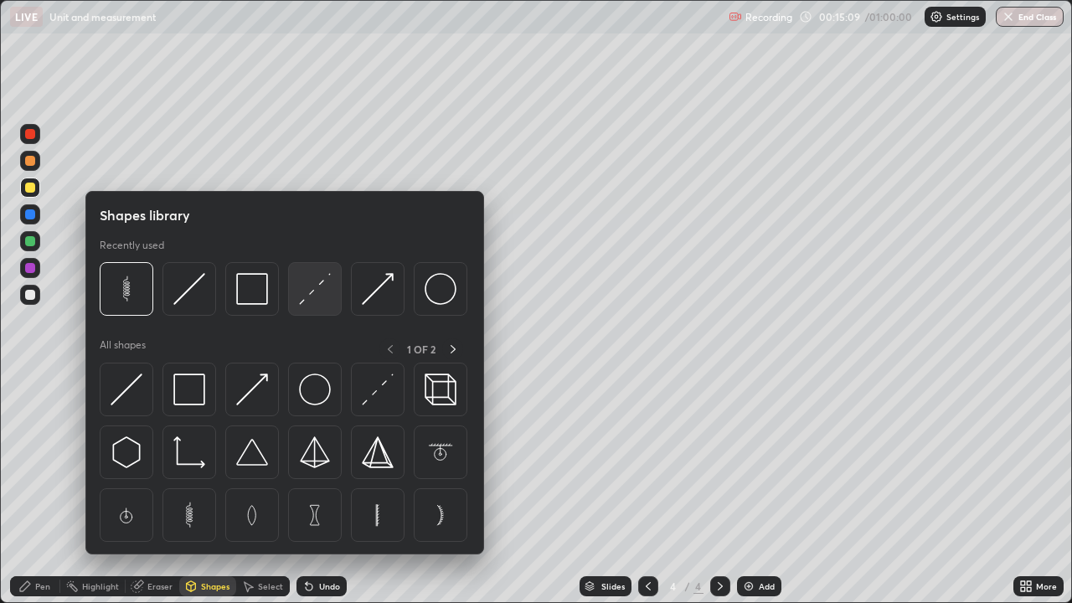
click at [315, 296] on img at bounding box center [315, 289] width 32 height 32
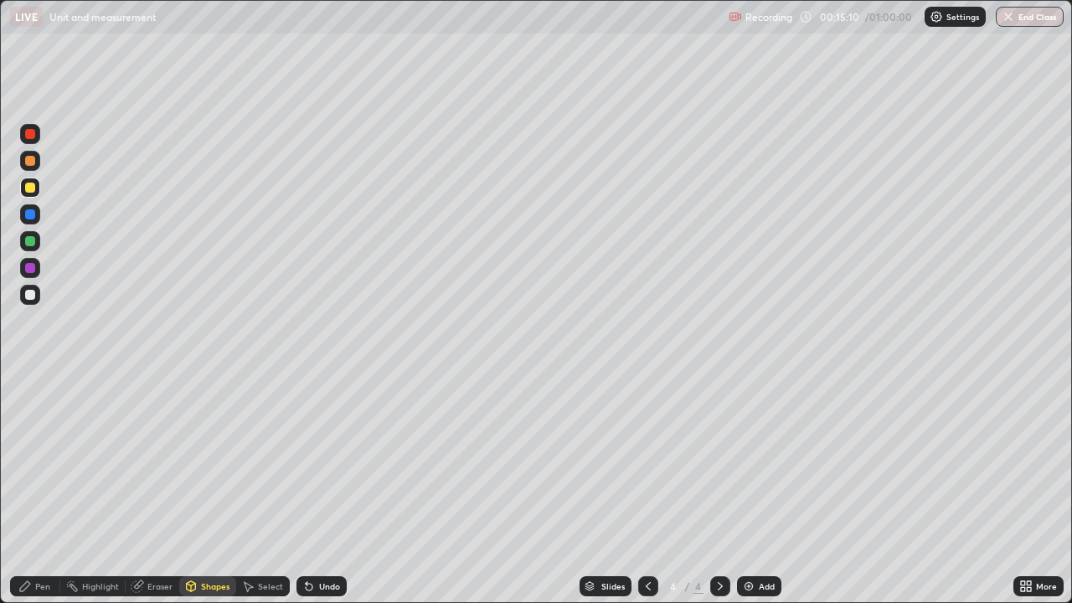
click at [31, 268] on div at bounding box center [30, 268] width 10 height 10
click at [313, 489] on icon at bounding box center [308, 586] width 13 height 13
click at [314, 489] on div "Undo" at bounding box center [321, 586] width 50 height 20
click at [198, 489] on div "Shapes" at bounding box center [207, 586] width 57 height 20
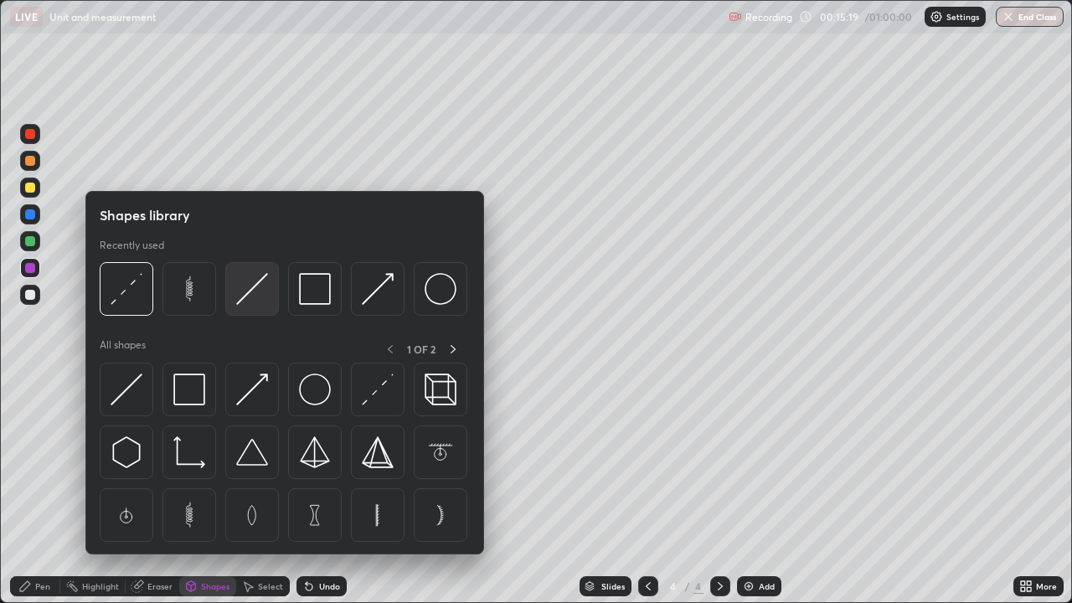
click at [250, 296] on img at bounding box center [252, 289] width 32 height 32
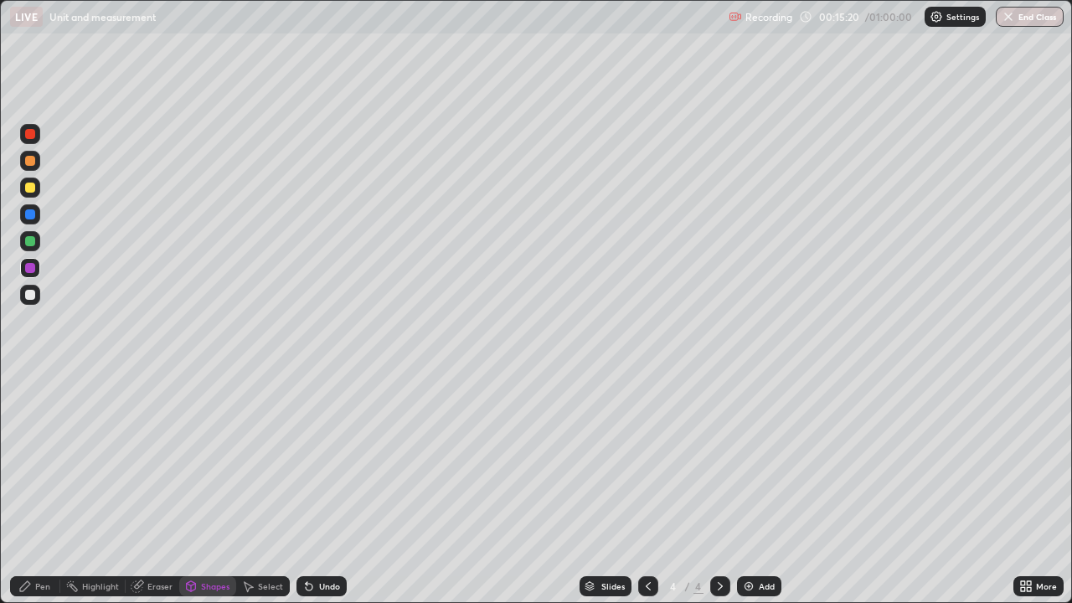
click at [33, 269] on div at bounding box center [30, 268] width 10 height 10
click at [40, 489] on div "Pen" at bounding box center [42, 586] width 15 height 8
click at [33, 294] on div at bounding box center [30, 295] width 10 height 10
click at [197, 489] on div "Shapes" at bounding box center [207, 586] width 57 height 20
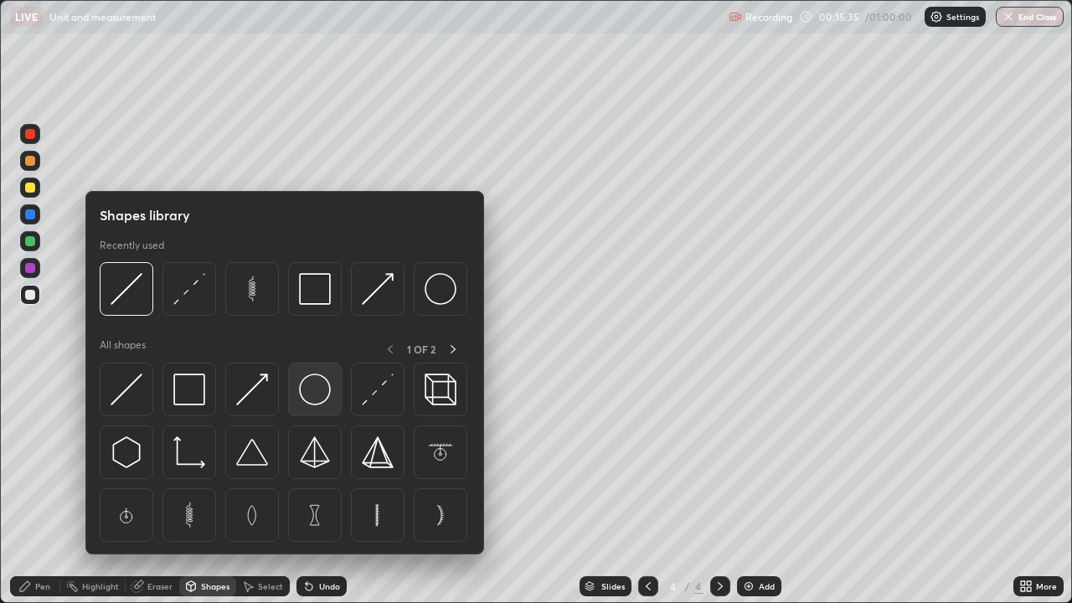
click at [322, 388] on img at bounding box center [315, 390] width 32 height 32
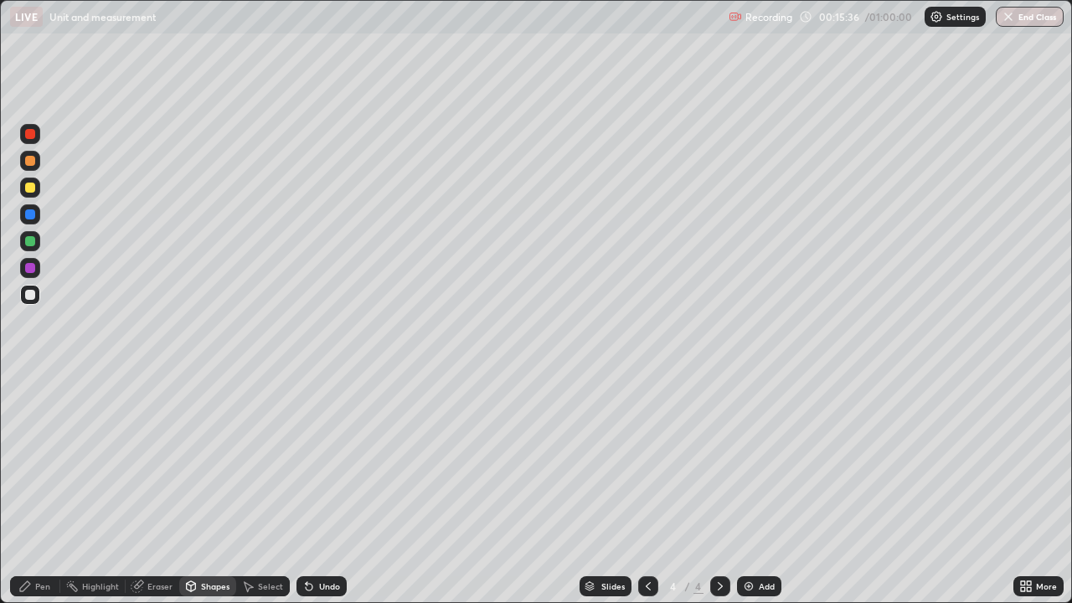
click at [33, 157] on div at bounding box center [30, 161] width 10 height 10
click at [34, 130] on div at bounding box center [30, 134] width 20 height 20
click at [198, 489] on div "Shapes" at bounding box center [207, 586] width 57 height 20
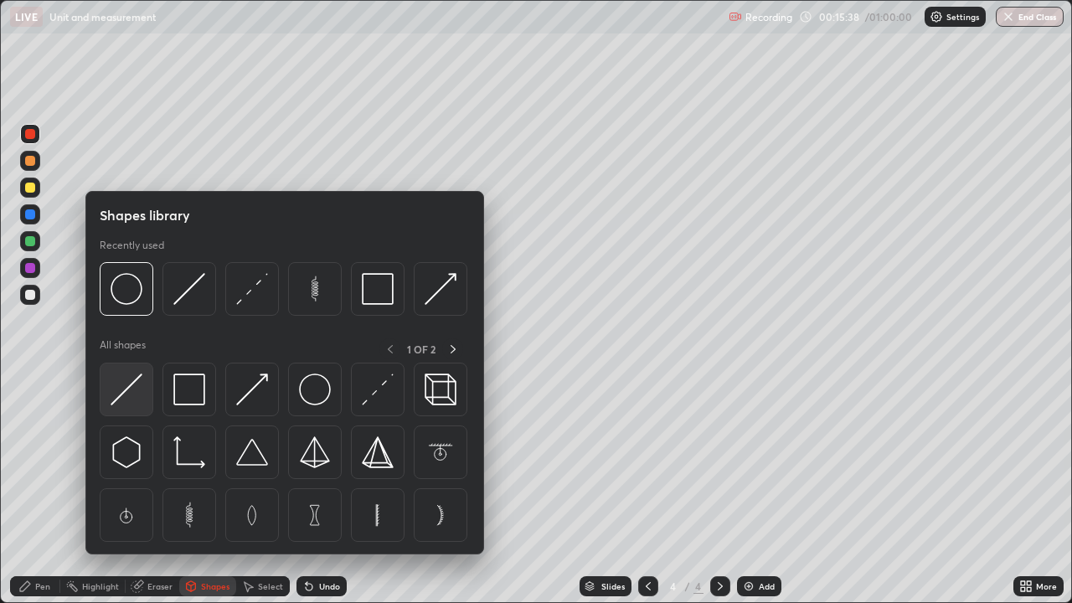
click at [126, 388] on img at bounding box center [127, 390] width 32 height 32
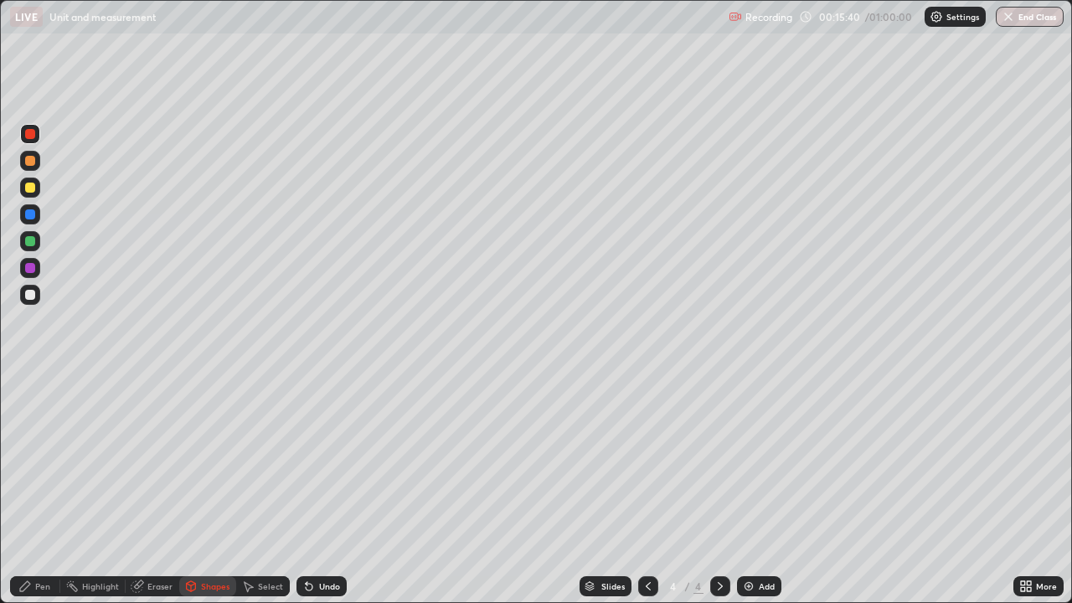
click at [33, 489] on div "Pen" at bounding box center [35, 586] width 50 height 20
click at [218, 489] on div "Shapes" at bounding box center [207, 586] width 57 height 20
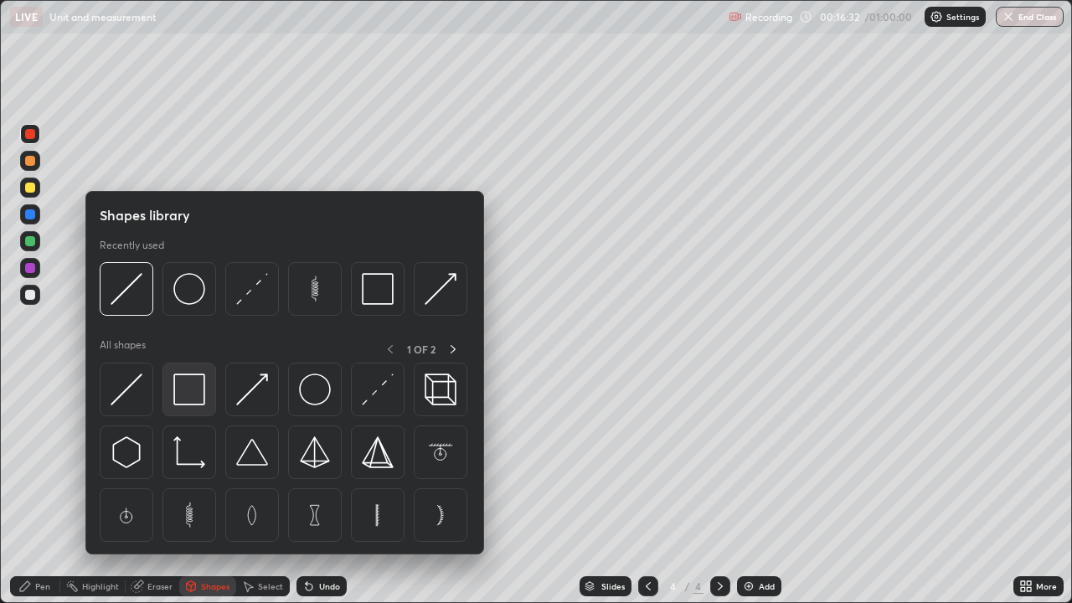
click at [202, 394] on img at bounding box center [189, 390] width 32 height 32
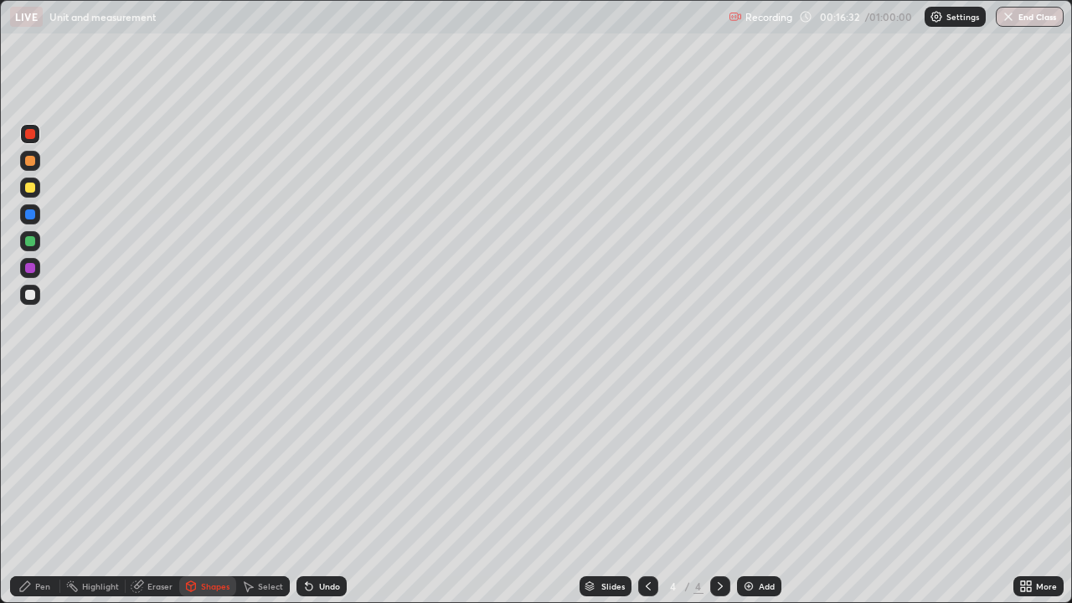
click at [28, 240] on div at bounding box center [30, 241] width 10 height 10
click at [196, 489] on icon at bounding box center [190, 586] width 13 height 13
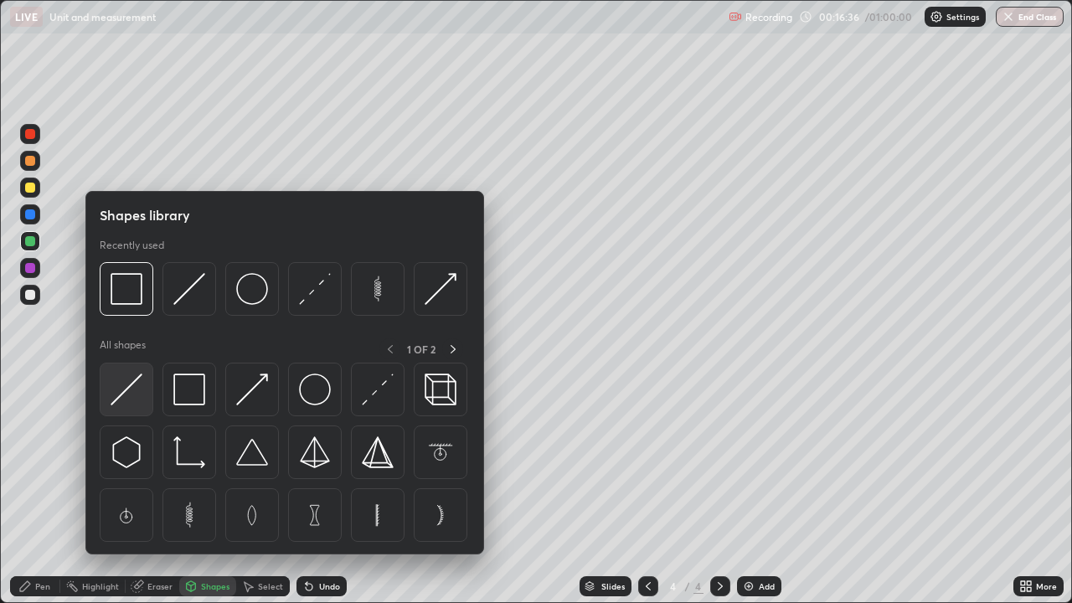
click at [132, 385] on img at bounding box center [127, 390] width 32 height 32
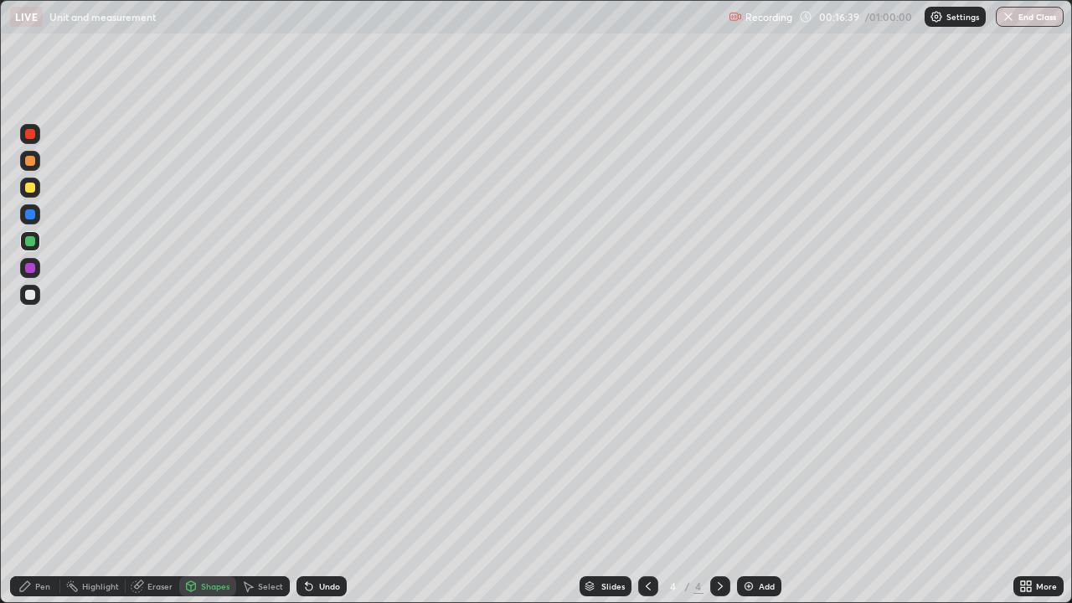
click at [36, 489] on div "Pen" at bounding box center [42, 586] width 15 height 8
click at [39, 295] on div at bounding box center [30, 295] width 20 height 20
click at [28, 189] on div at bounding box center [30, 188] width 10 height 10
click at [29, 214] on div at bounding box center [30, 214] width 10 height 10
click at [28, 296] on div at bounding box center [30, 295] width 10 height 10
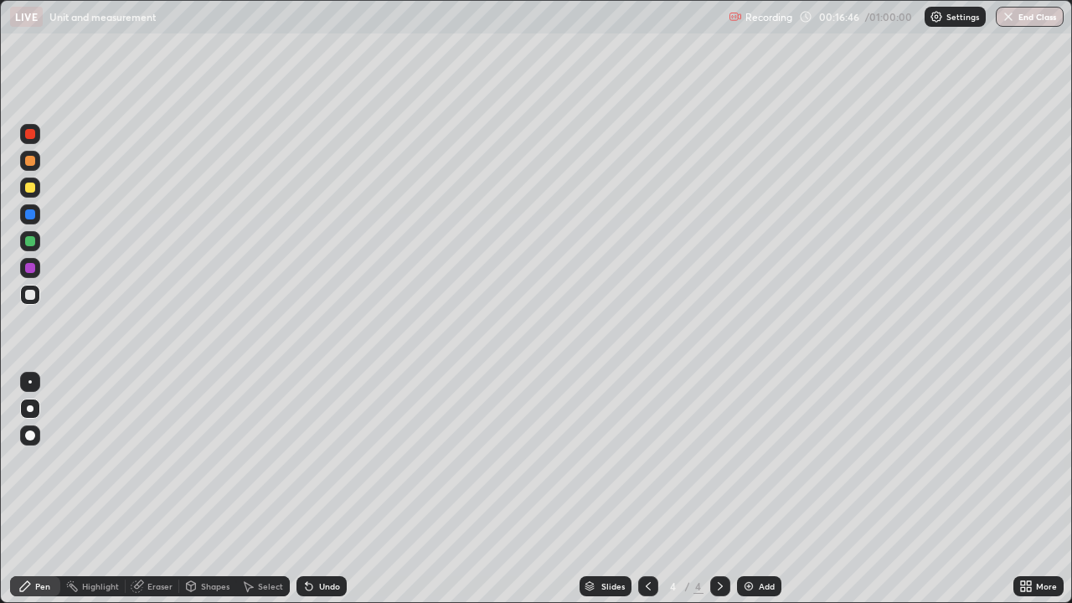
click at [33, 489] on div "Pen" at bounding box center [35, 586] width 50 height 20
click at [28, 167] on div at bounding box center [30, 161] width 20 height 20
click at [204, 489] on div "Shapes" at bounding box center [215, 586] width 28 height 8
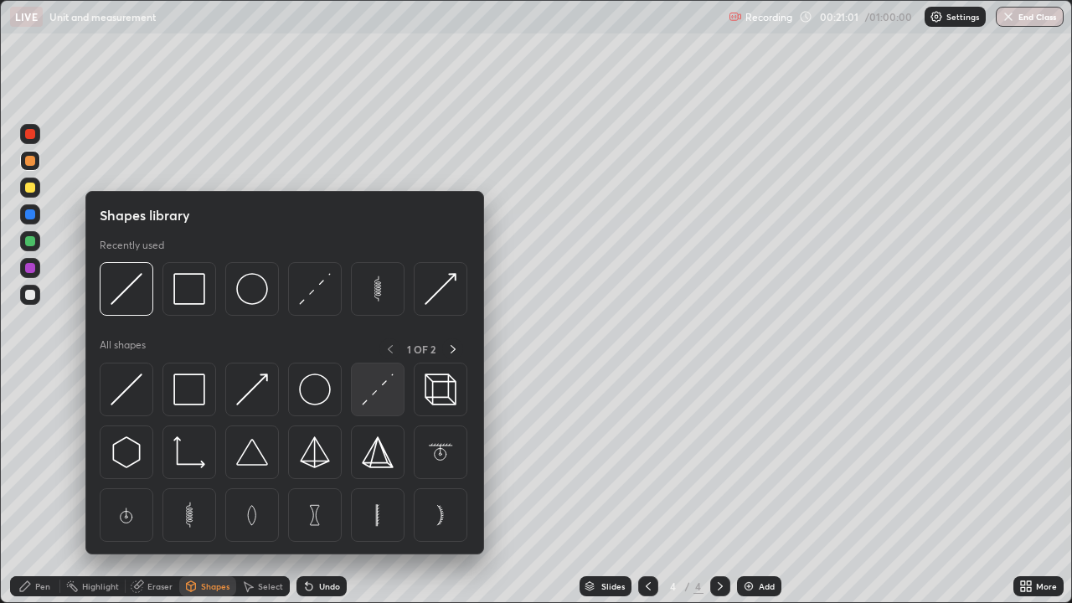
click at [380, 400] on img at bounding box center [378, 390] width 32 height 32
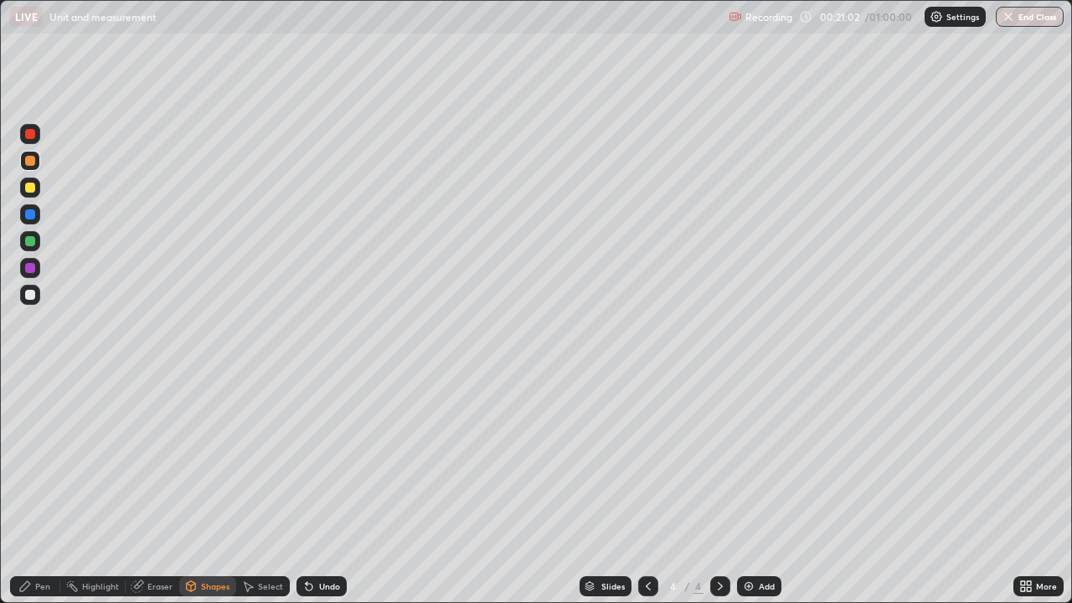
click at [30, 296] on div at bounding box center [30, 295] width 10 height 10
click at [316, 489] on div "Undo" at bounding box center [321, 586] width 50 height 20
click at [37, 489] on div "Pen" at bounding box center [42, 586] width 15 height 8
click at [30, 214] on div at bounding box center [30, 214] width 10 height 10
click at [31, 135] on div at bounding box center [30, 134] width 10 height 10
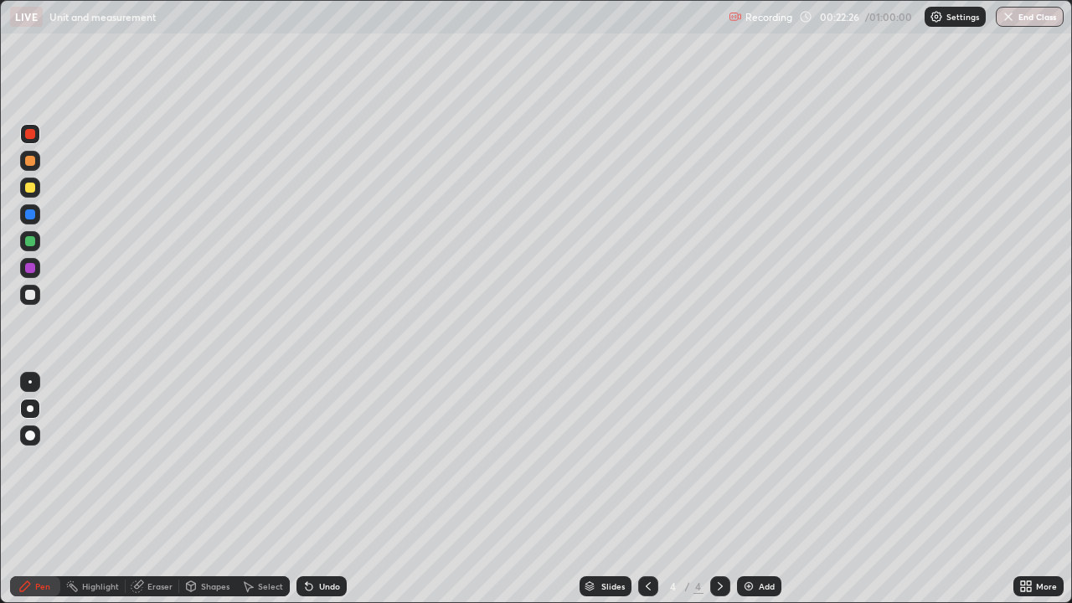
click at [201, 489] on div "Shapes" at bounding box center [215, 586] width 28 height 8
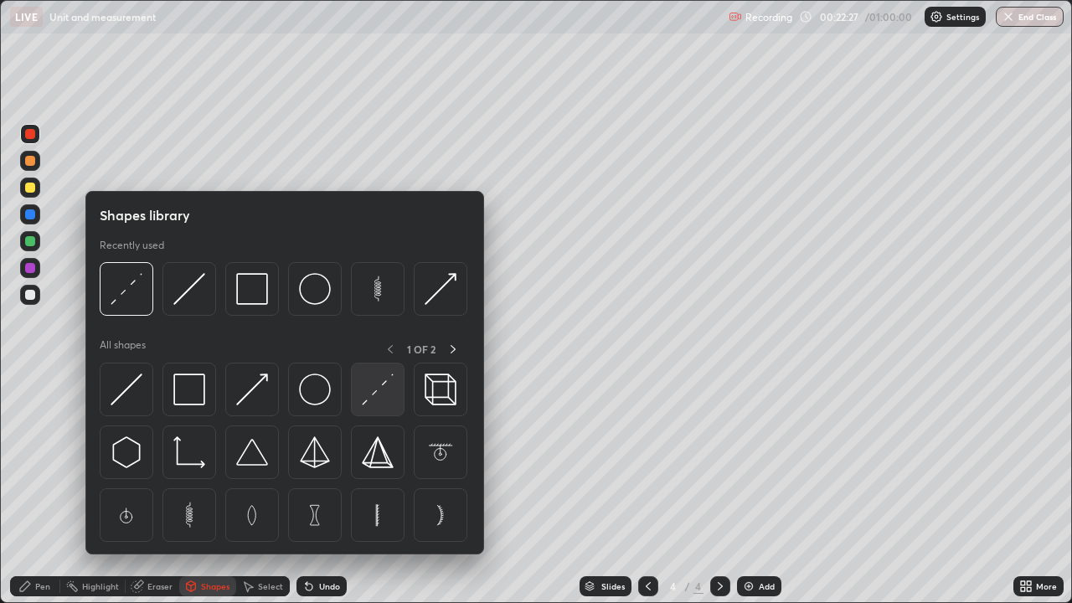
click at [381, 399] on img at bounding box center [378, 390] width 32 height 32
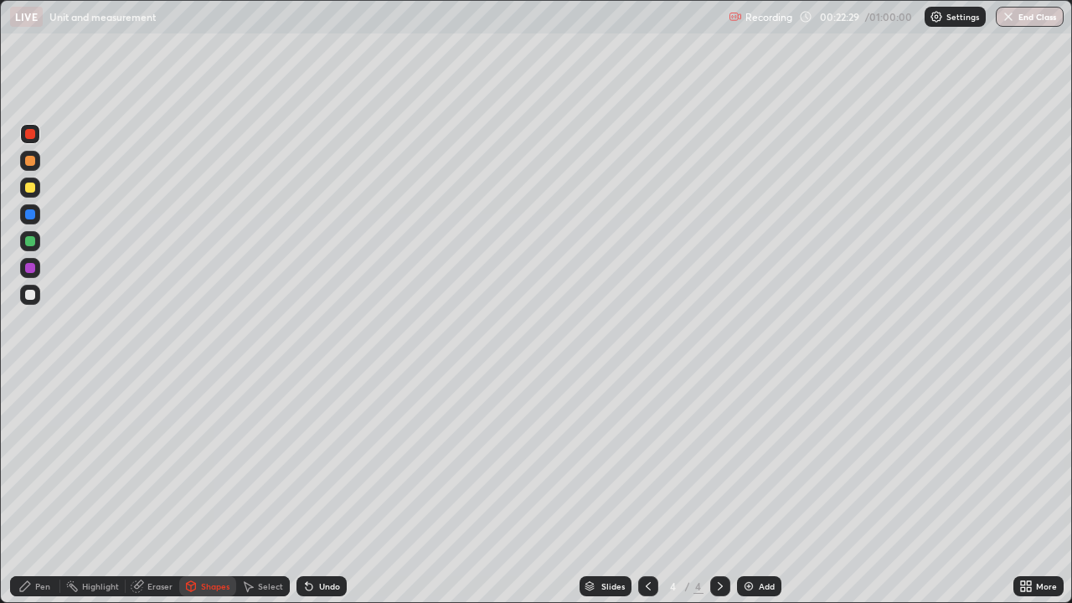
click at [38, 489] on div "Pen" at bounding box center [42, 586] width 15 height 8
click at [29, 291] on div at bounding box center [30, 295] width 10 height 10
click at [33, 188] on div at bounding box center [30, 188] width 10 height 10
click at [762, 489] on div "Add" at bounding box center [767, 586] width 16 height 8
click at [646, 489] on icon at bounding box center [648, 586] width 13 height 13
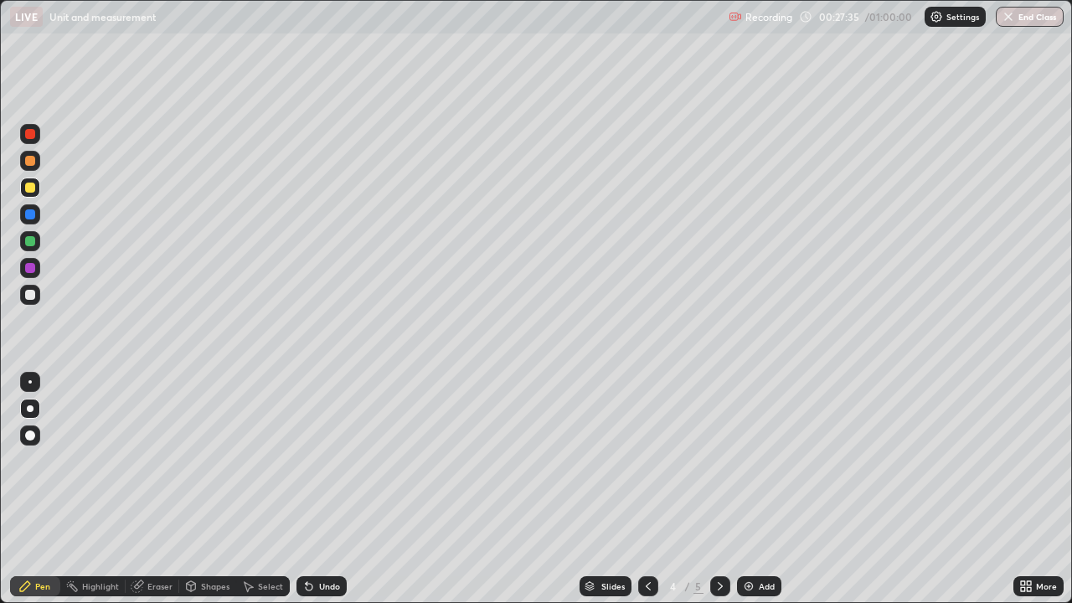
click at [721, 489] on icon at bounding box center [720, 586] width 13 height 13
click at [648, 489] on icon at bounding box center [648, 586] width 5 height 8
click at [716, 489] on icon at bounding box center [720, 586] width 13 height 13
click at [647, 489] on icon at bounding box center [648, 586] width 13 height 13
click at [719, 489] on icon at bounding box center [720, 586] width 13 height 13
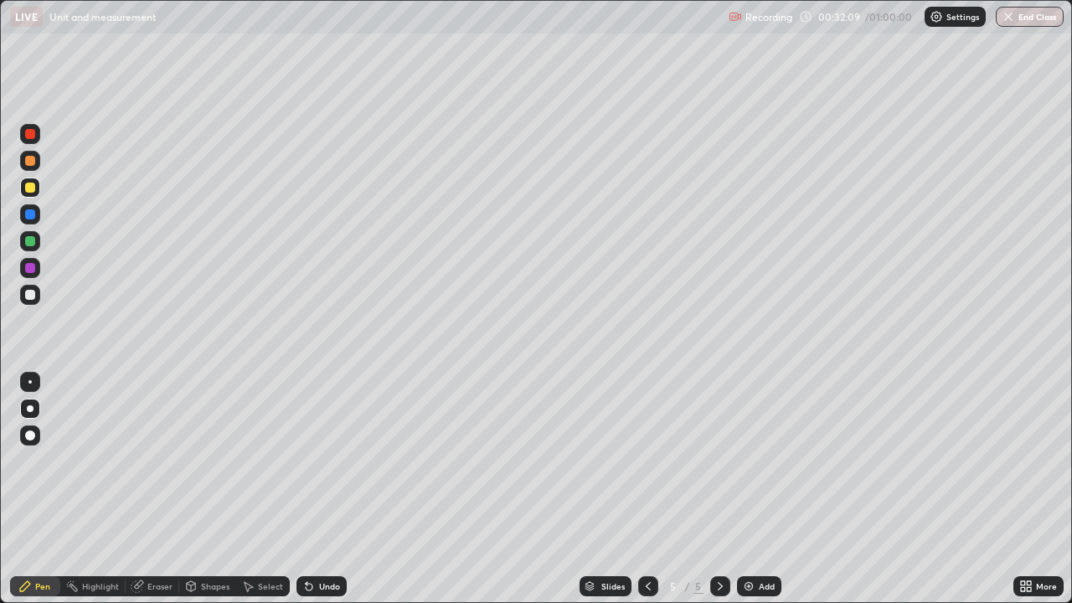
click at [755, 489] on div "Add" at bounding box center [759, 586] width 44 height 20
click at [750, 489] on img at bounding box center [748, 586] width 13 height 13
click at [32, 159] on div at bounding box center [30, 161] width 10 height 10
click at [38, 296] on div at bounding box center [30, 295] width 20 height 20
click at [31, 188] on div at bounding box center [30, 188] width 10 height 10
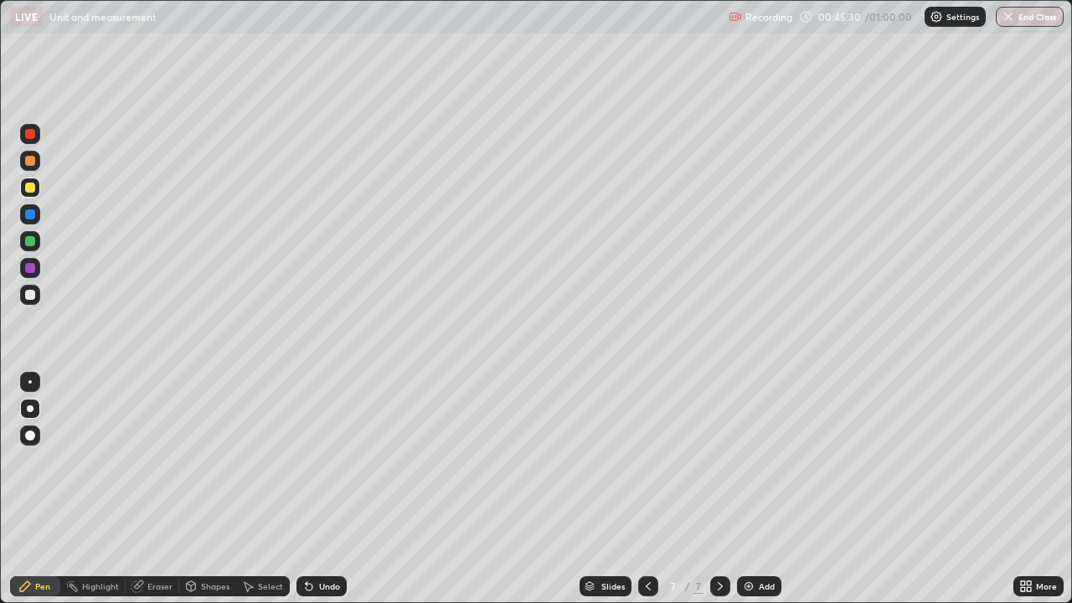
click at [645, 489] on icon at bounding box center [648, 586] width 13 height 13
click at [644, 489] on icon at bounding box center [648, 586] width 13 height 13
click at [647, 489] on icon at bounding box center [648, 586] width 13 height 13
click at [190, 489] on icon at bounding box center [191, 585] width 9 height 3
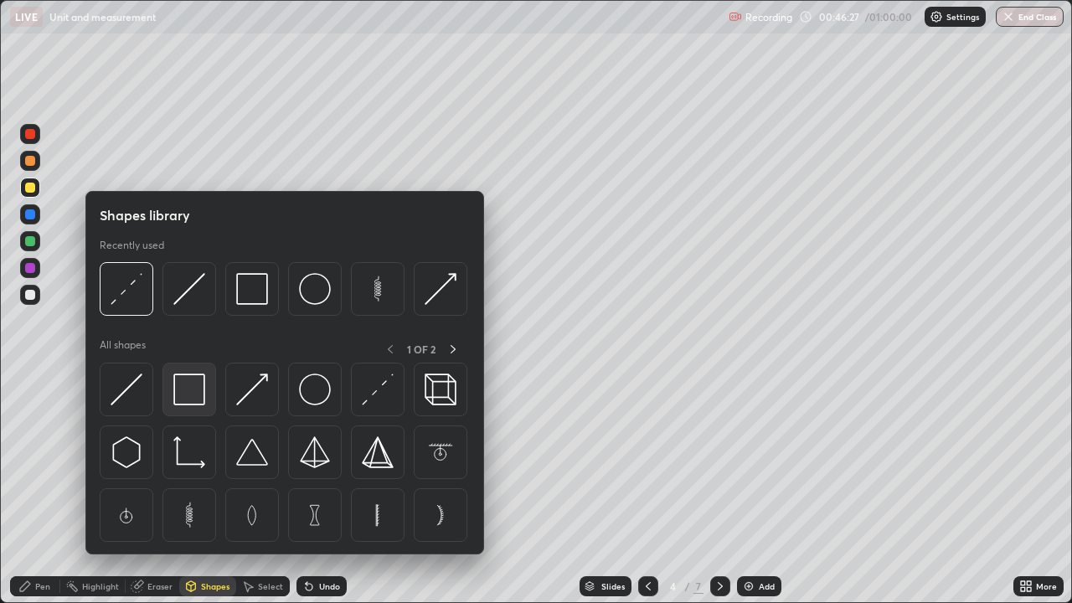
click at [193, 394] on img at bounding box center [189, 390] width 32 height 32
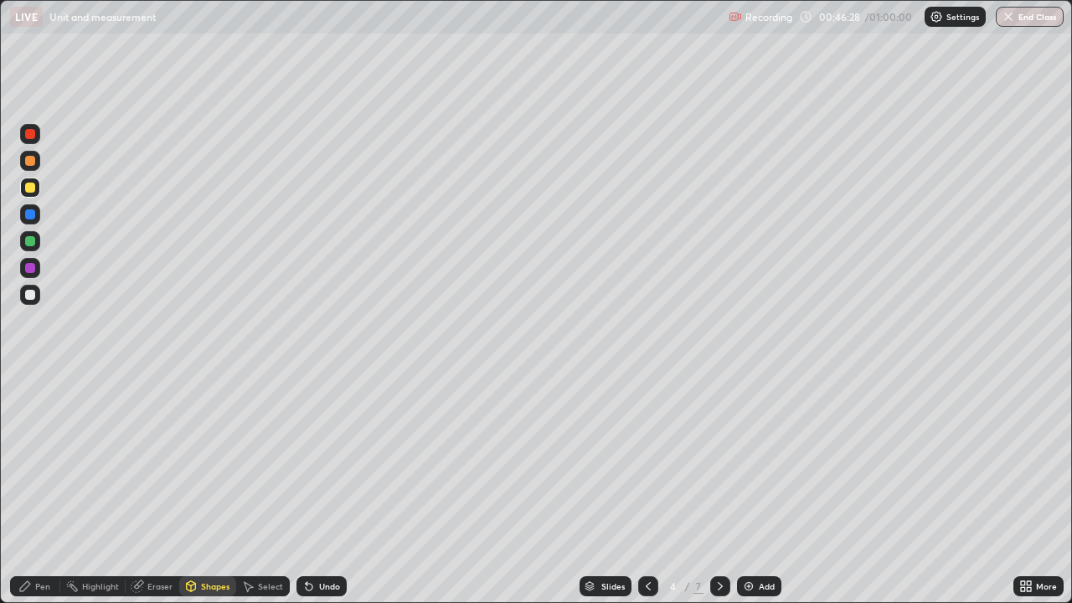
click at [32, 290] on div at bounding box center [30, 295] width 10 height 10
click at [42, 489] on div "Pen" at bounding box center [42, 586] width 15 height 8
click at [30, 168] on div at bounding box center [30, 161] width 20 height 20
click at [720, 489] on icon at bounding box center [720, 586] width 13 height 13
click at [649, 489] on div at bounding box center [648, 585] width 20 height 33
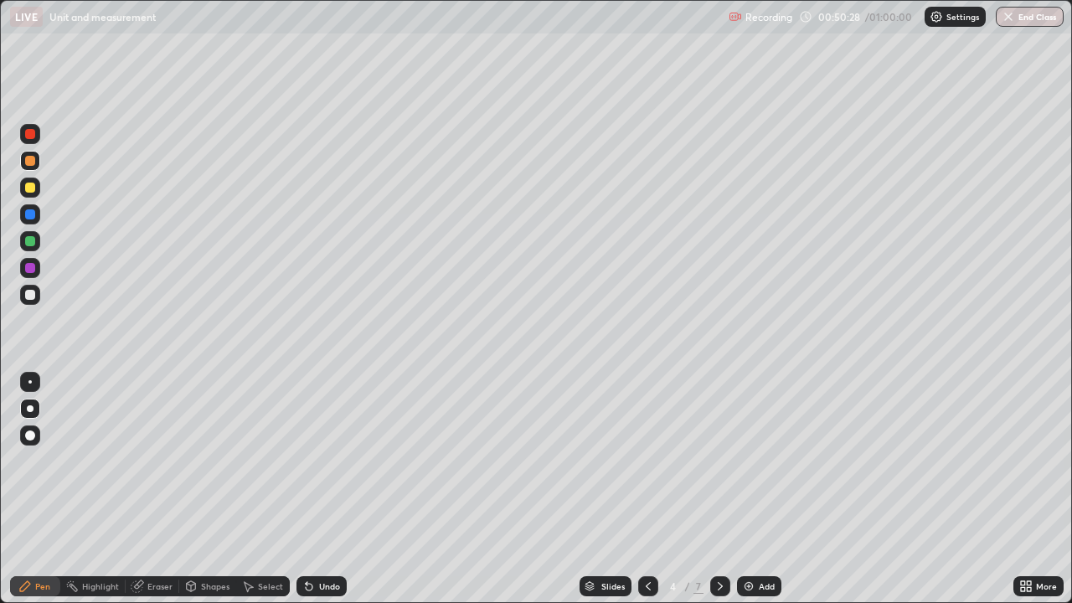
click at [717, 489] on icon at bounding box center [720, 586] width 13 height 13
click at [719, 489] on div at bounding box center [720, 586] width 20 height 20
click at [716, 489] on icon at bounding box center [720, 586] width 13 height 13
click at [724, 489] on icon at bounding box center [720, 586] width 13 height 13
click at [649, 489] on icon at bounding box center [648, 586] width 13 height 13
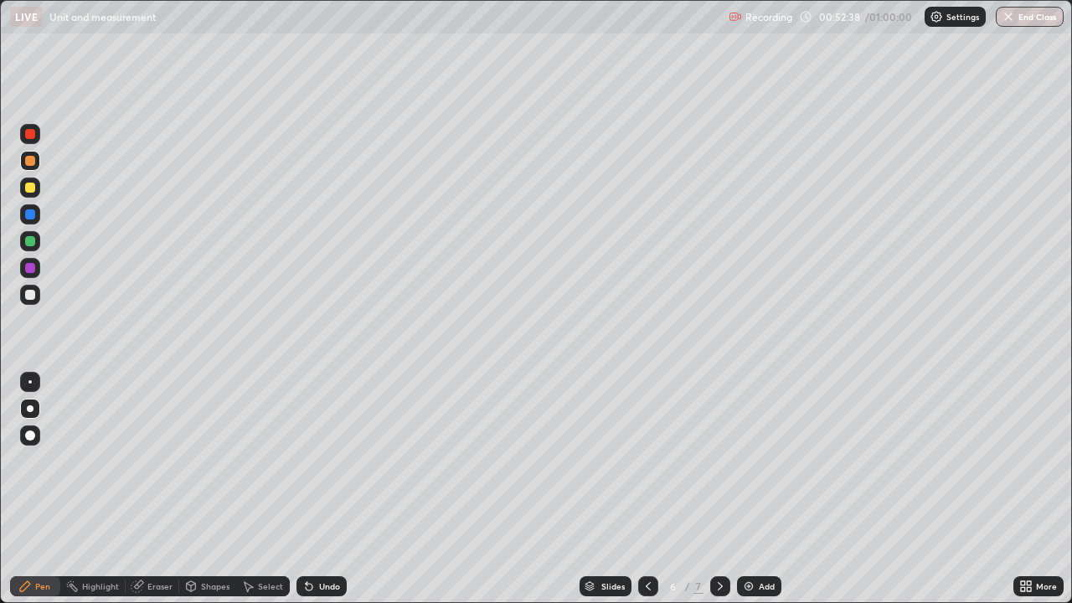
click at [655, 489] on div at bounding box center [648, 585] width 20 height 33
click at [654, 489] on div at bounding box center [648, 586] width 20 height 20
click at [1032, 22] on button "End Class" at bounding box center [1030, 17] width 68 height 20
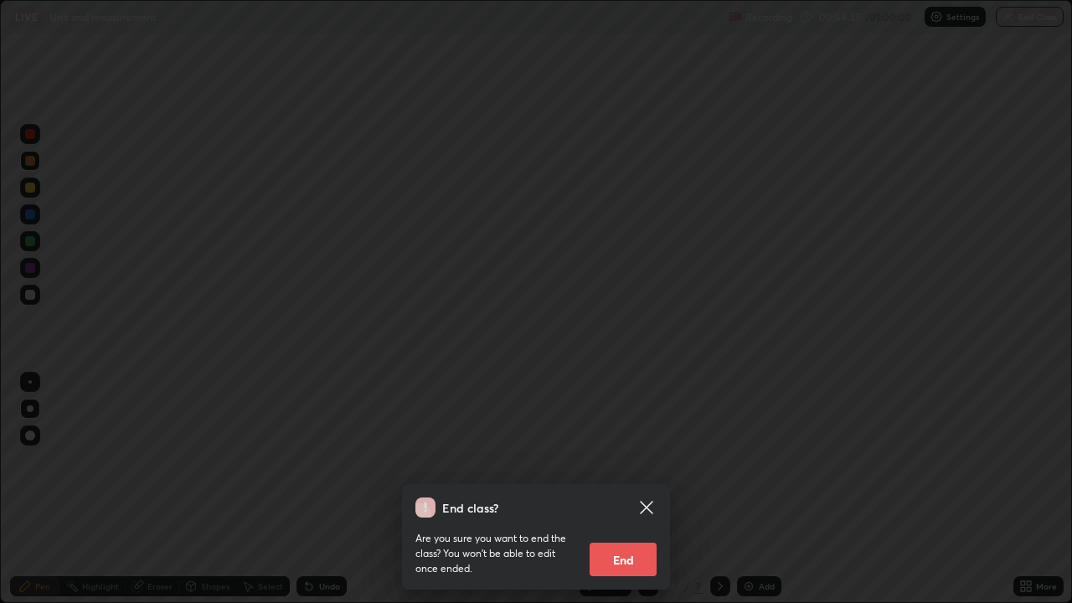
click at [647, 489] on icon at bounding box center [646, 507] width 20 height 20
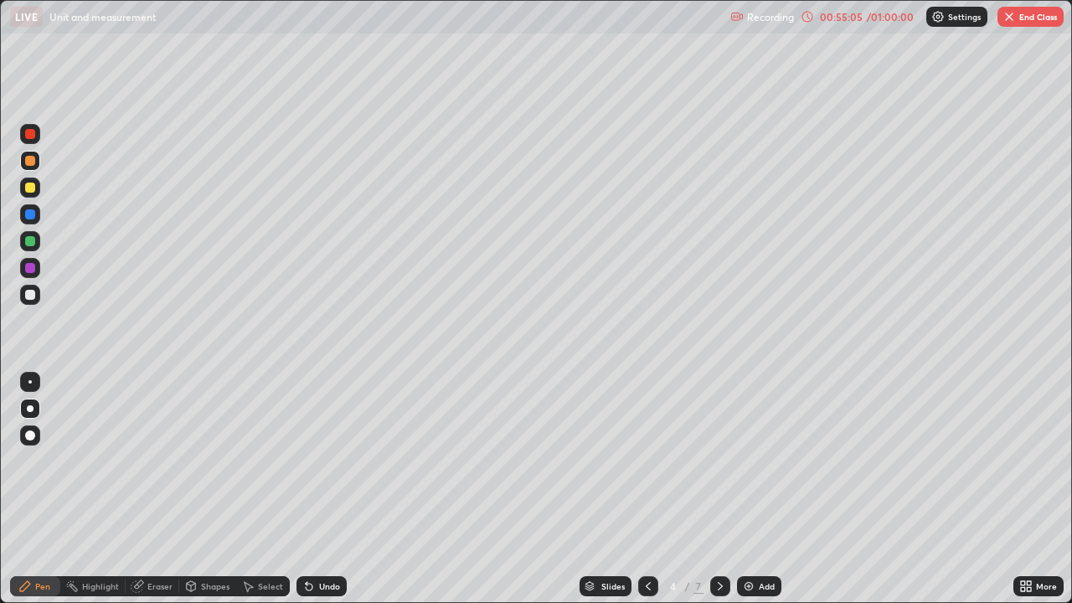
click at [1031, 20] on button "End Class" at bounding box center [1030, 17] width 66 height 20
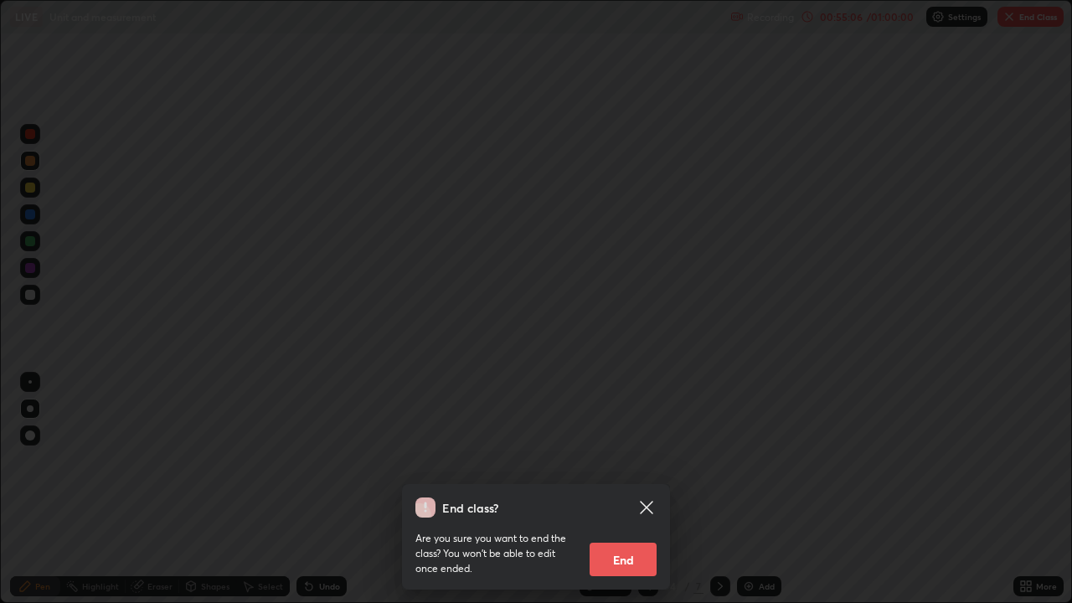
click at [637, 489] on button "End" at bounding box center [623, 559] width 67 height 33
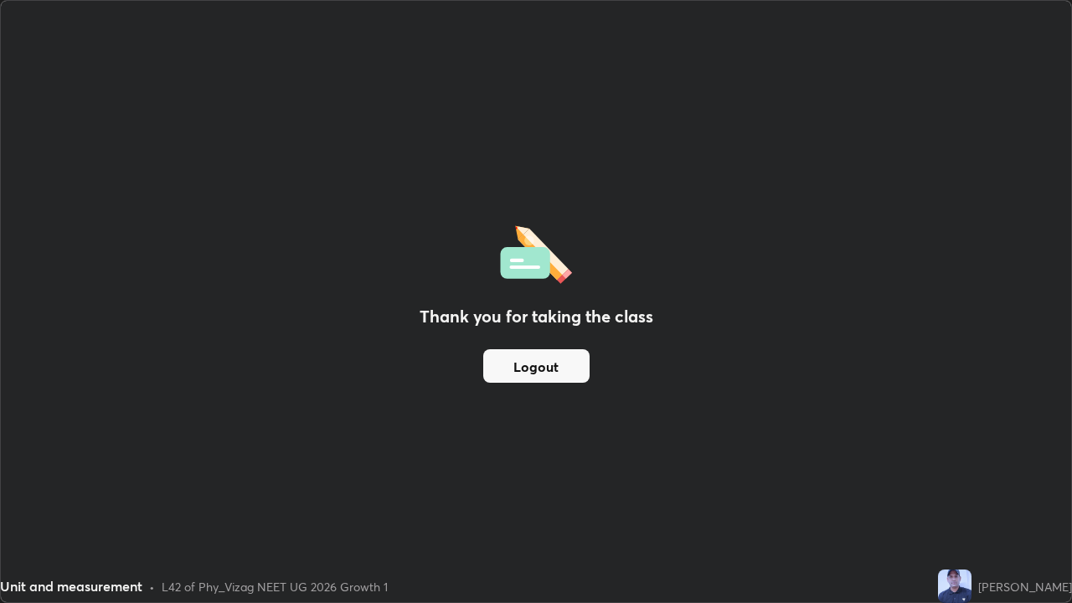
click at [558, 374] on button "Logout" at bounding box center [536, 365] width 106 height 33
